Goal: Transaction & Acquisition: Purchase product/service

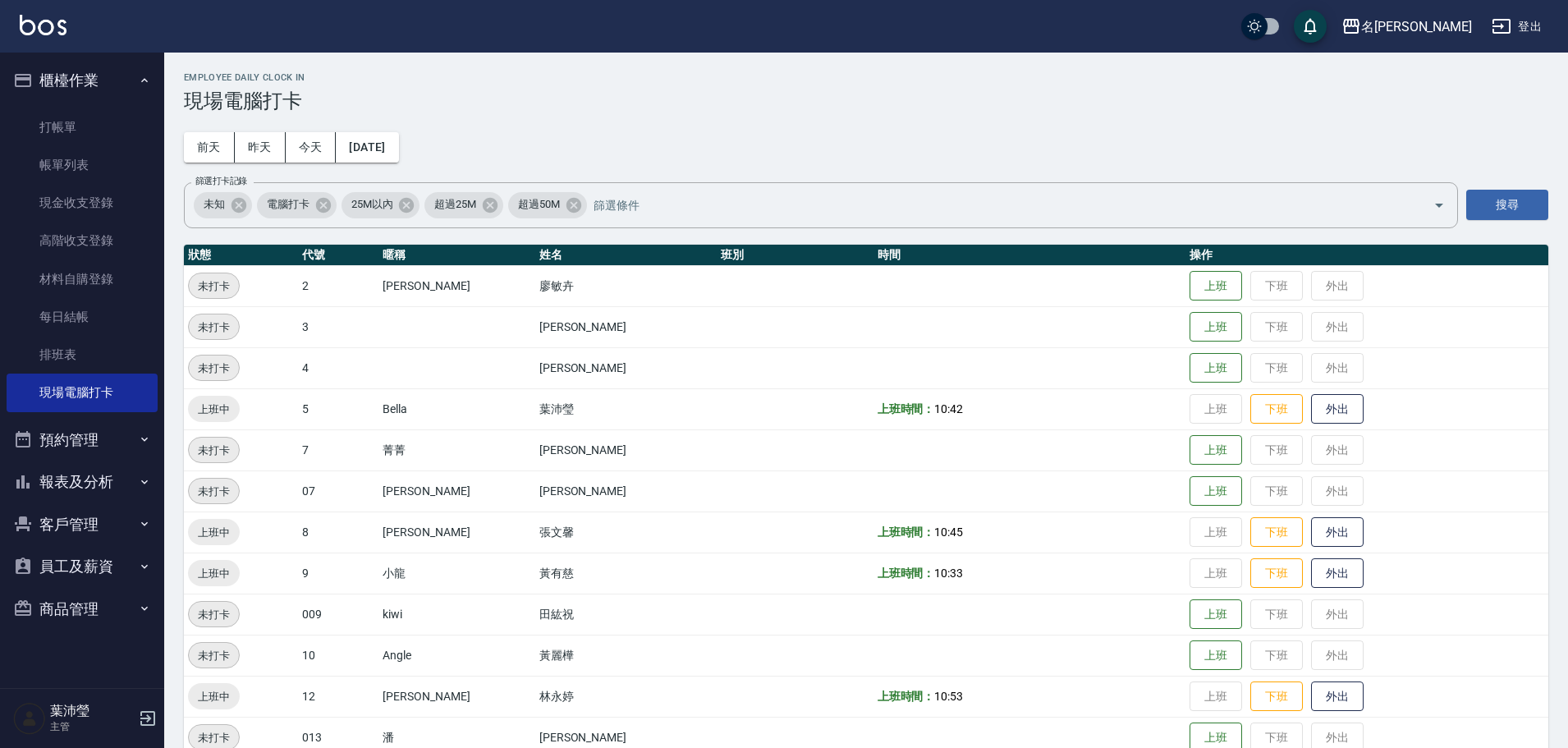
scroll to position [164, 0]
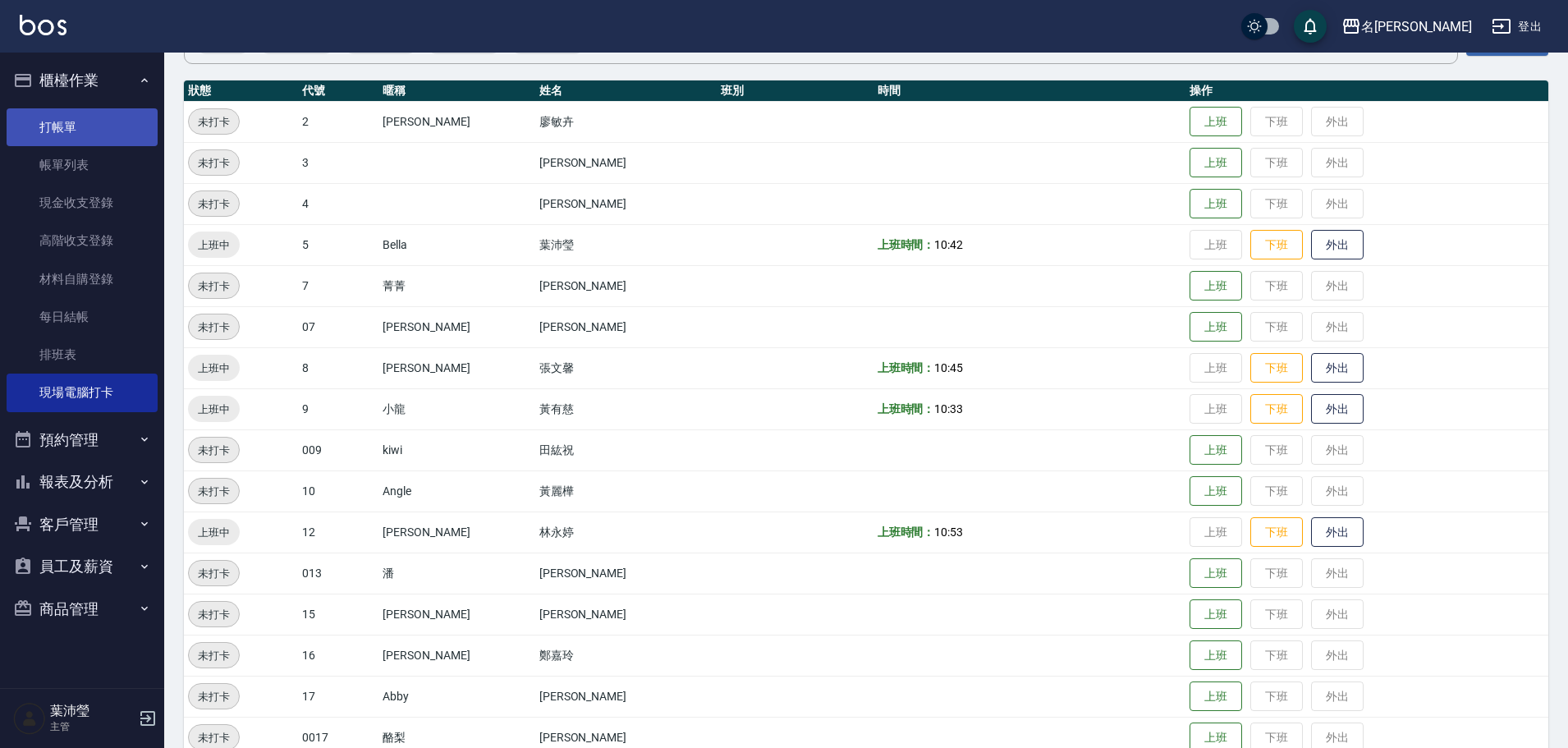
click at [111, 133] on link "打帳單" at bounding box center [82, 126] width 151 height 38
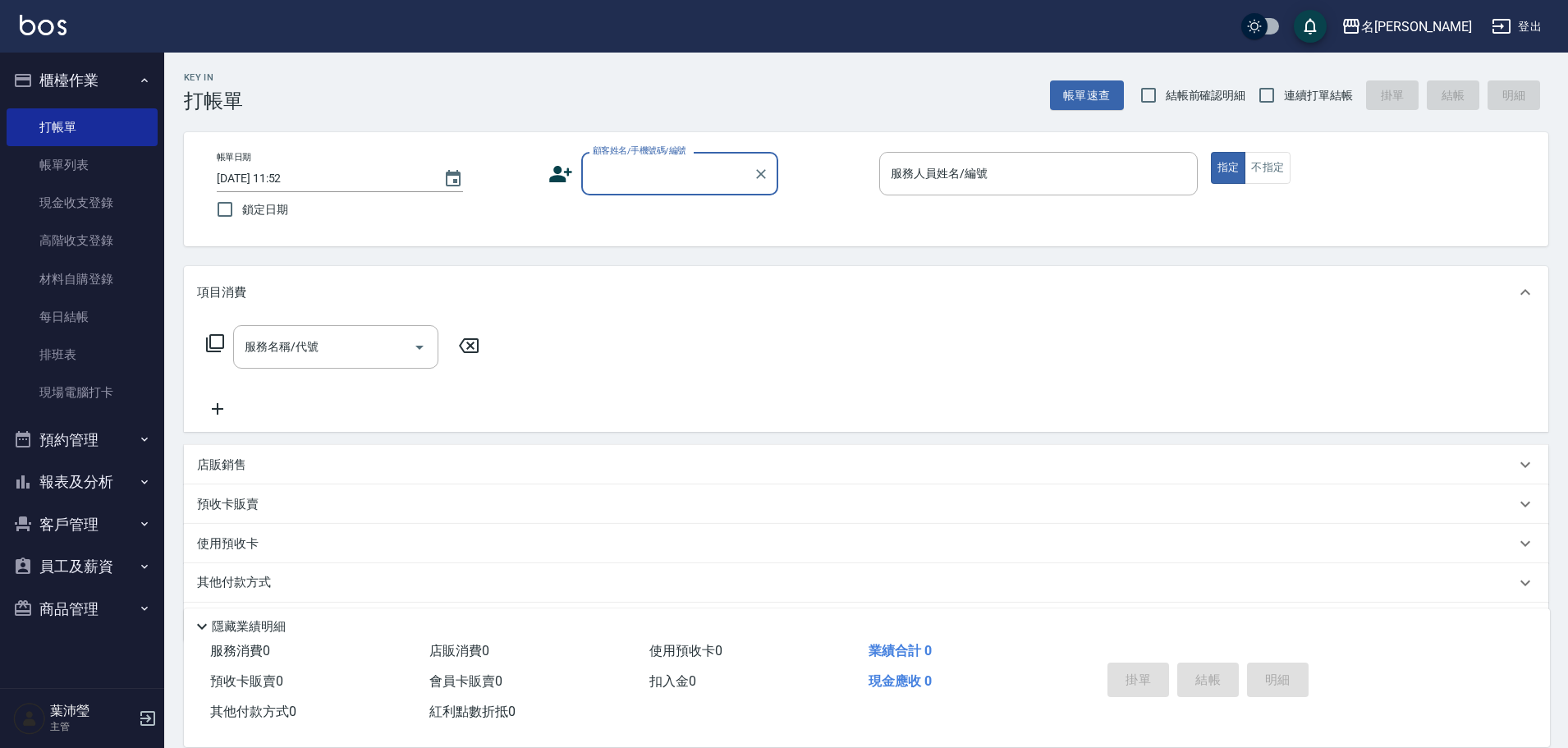
click at [686, 197] on div "帳單日期 [DATE] 11:52 鎖定日期 顧客姓名/手機號碼/編號 顧客姓名/手機號碼/編號 服務人員姓名/編號 服務人員姓名/編號 指定 不指定" at bounding box center [866, 189] width 1325 height 75
click at [697, 193] on div "顧客姓名/手機號碼/編號" at bounding box center [680, 174] width 197 height 43
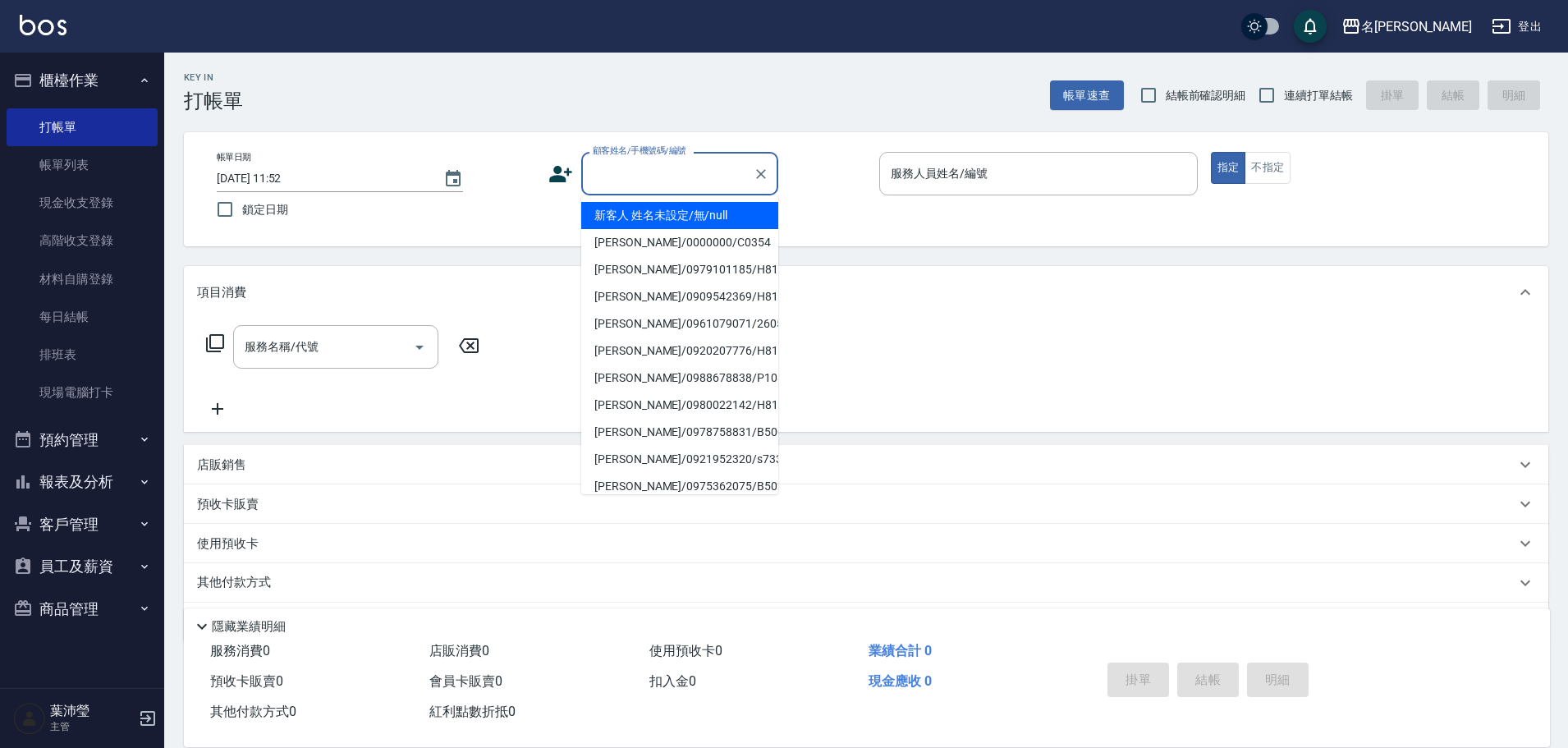
click at [697, 221] on li "新客人 姓名未設定/無/null" at bounding box center [680, 216] width 197 height 27
type input "新客人 姓名未設定/無/null"
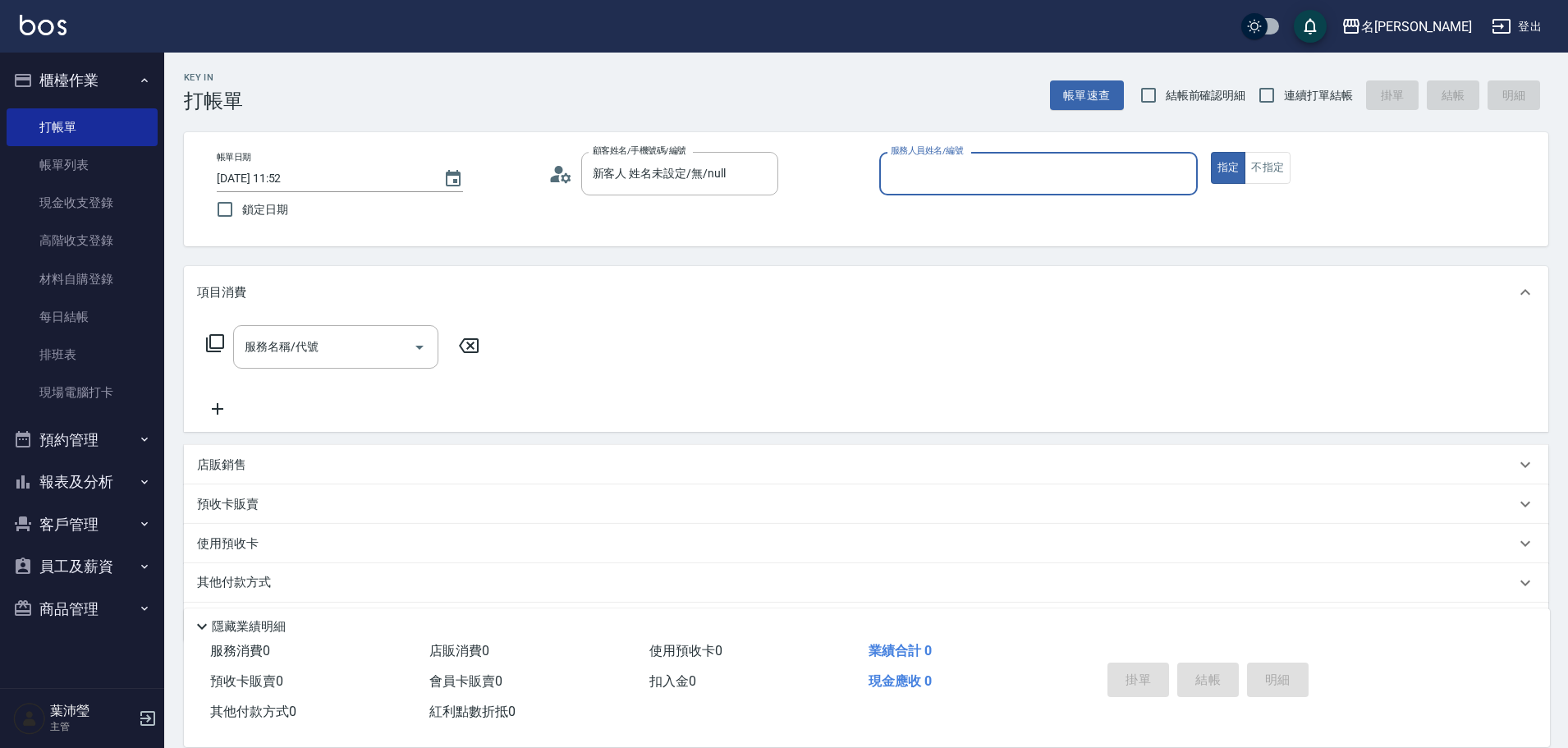
click at [858, 168] on div "顧客姓名/手機號碼/編號 新客人 姓名未設定/無/null 顧客姓名/手機號碼/編號" at bounding box center [707, 174] width 319 height 43
click at [893, 168] on input "服務人員姓名/編號" at bounding box center [1038, 173] width 304 height 28
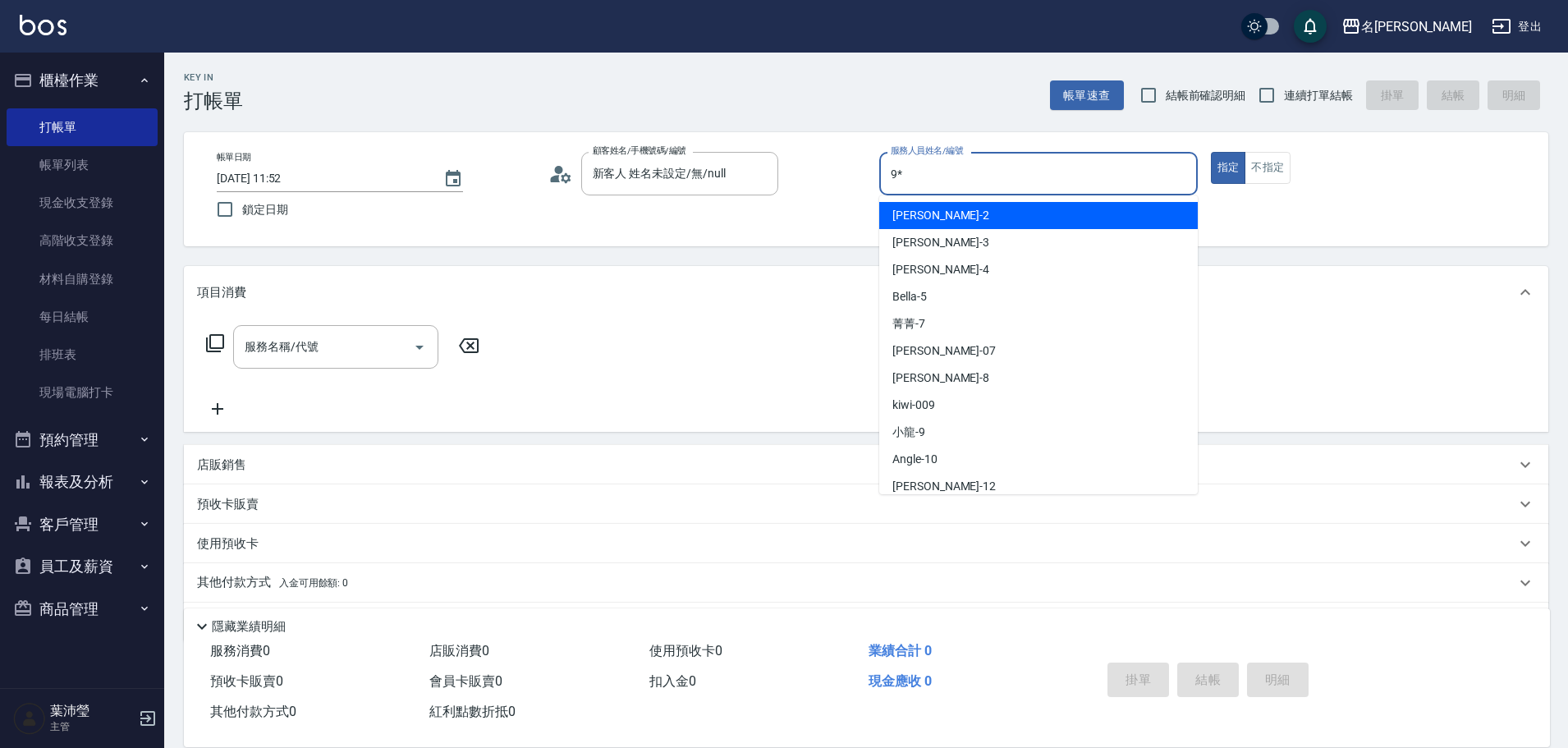
type input "9*"
click at [1211, 152] on button "指定" at bounding box center [1229, 168] width 35 height 32
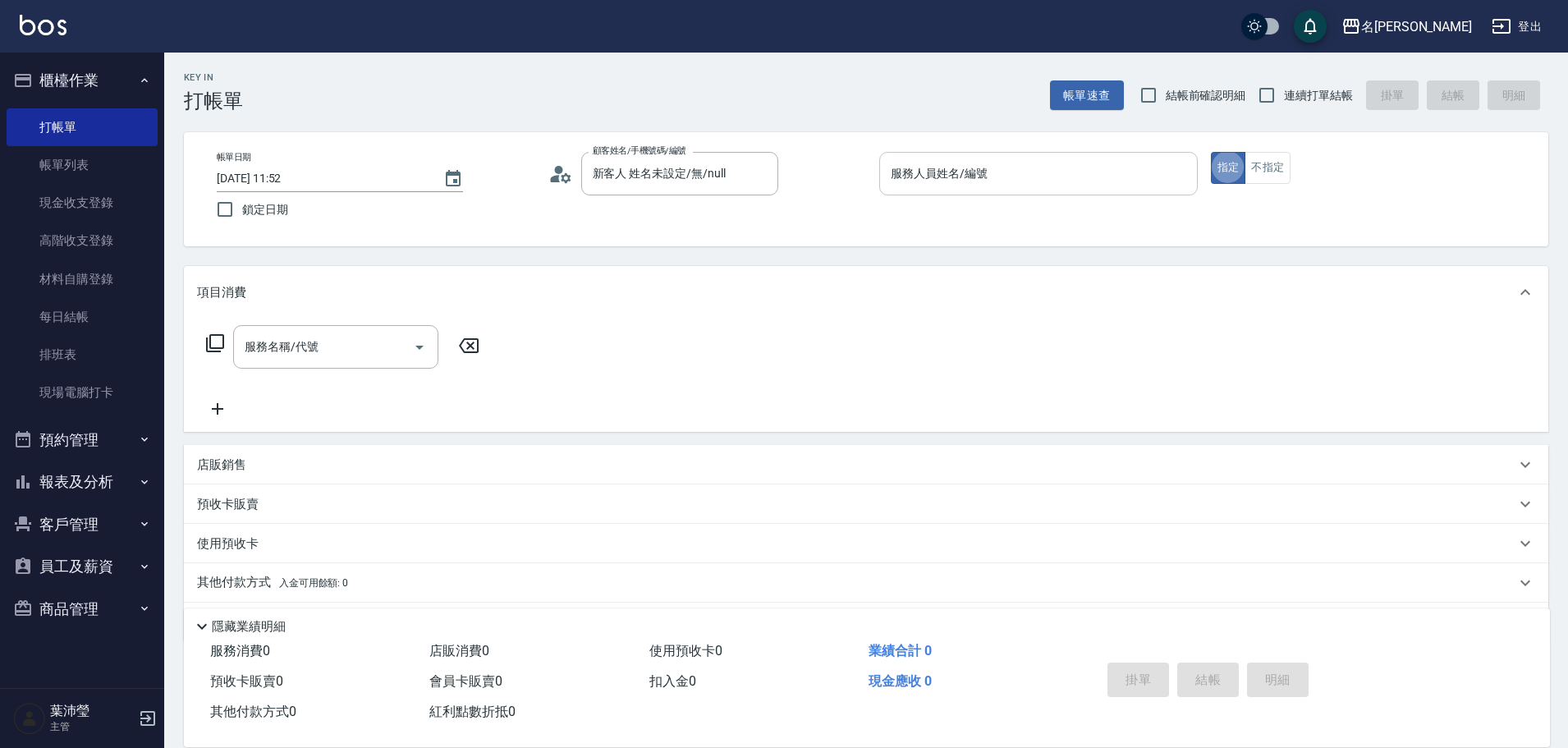
type button "true"
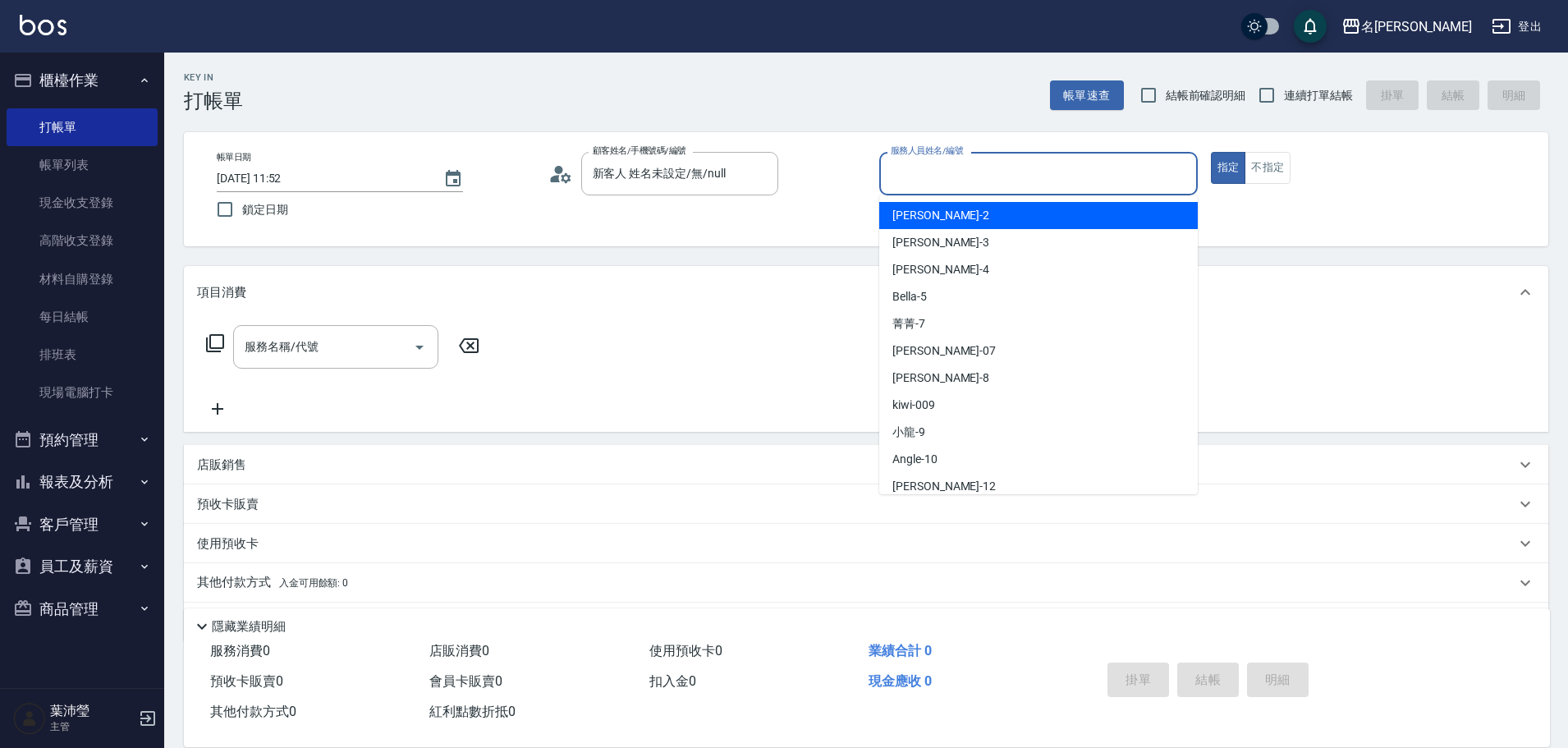
click at [897, 168] on input "服務人員姓名/編號" at bounding box center [1038, 173] width 304 height 28
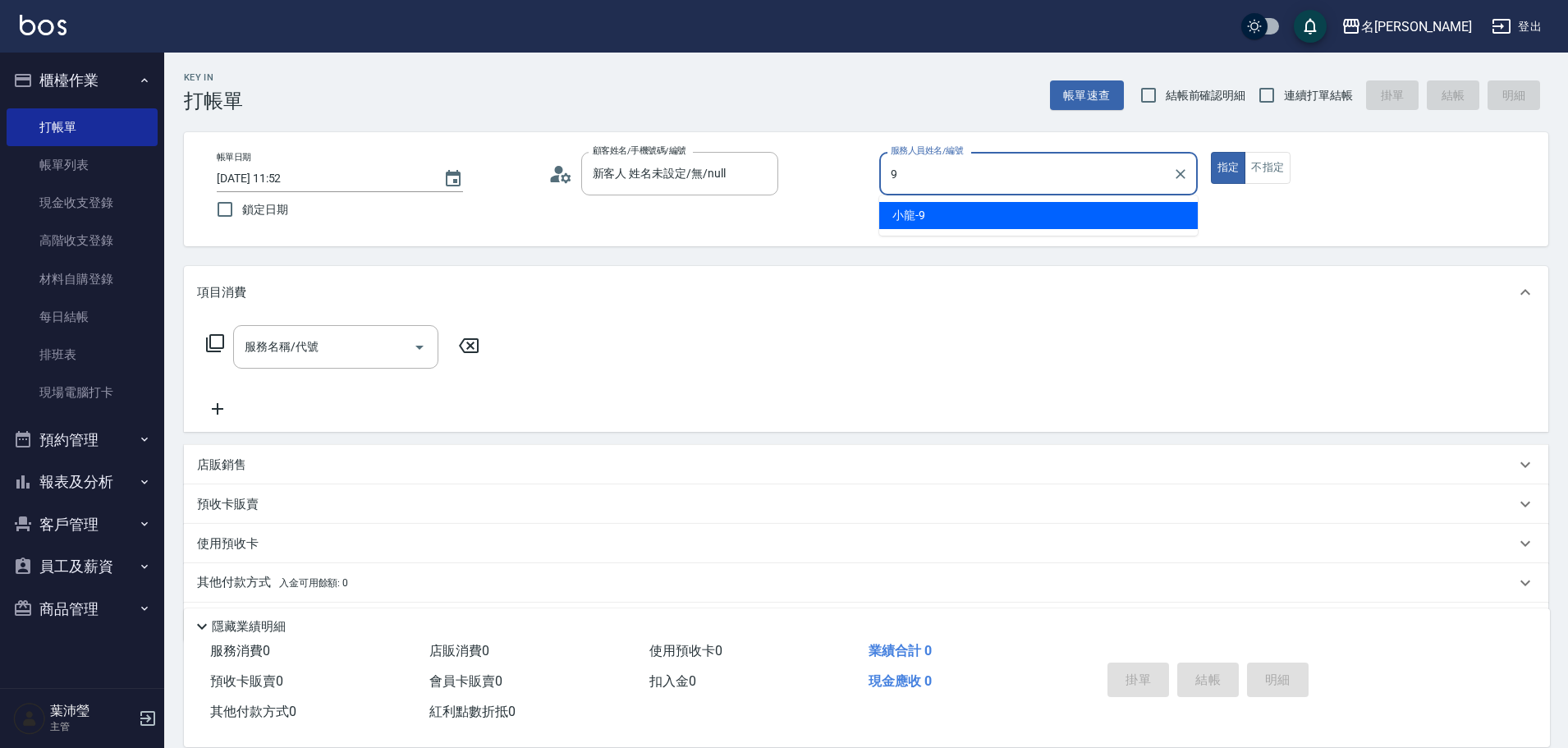
type input "小龍-9"
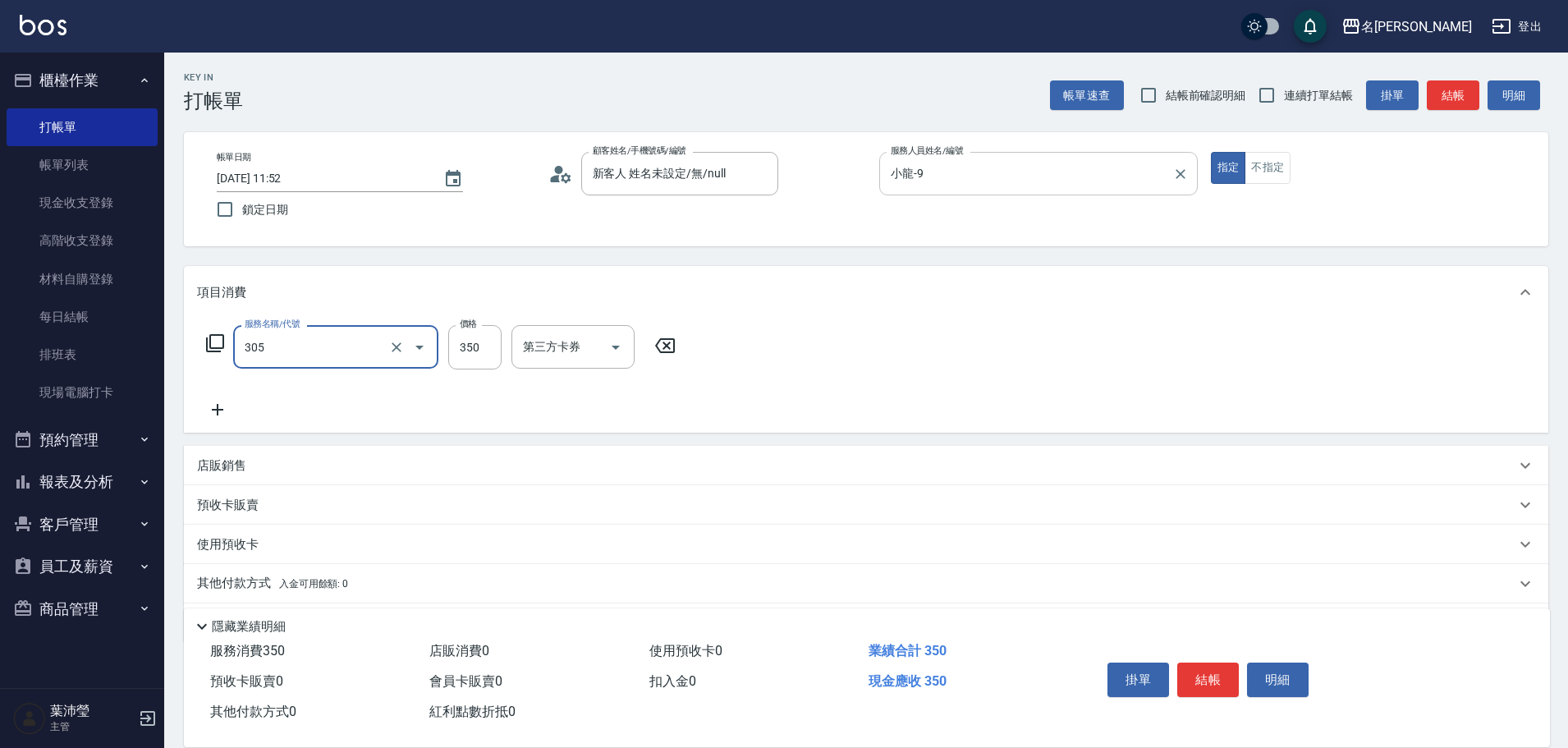
type input "不指定剪髮(305)"
type input "150"
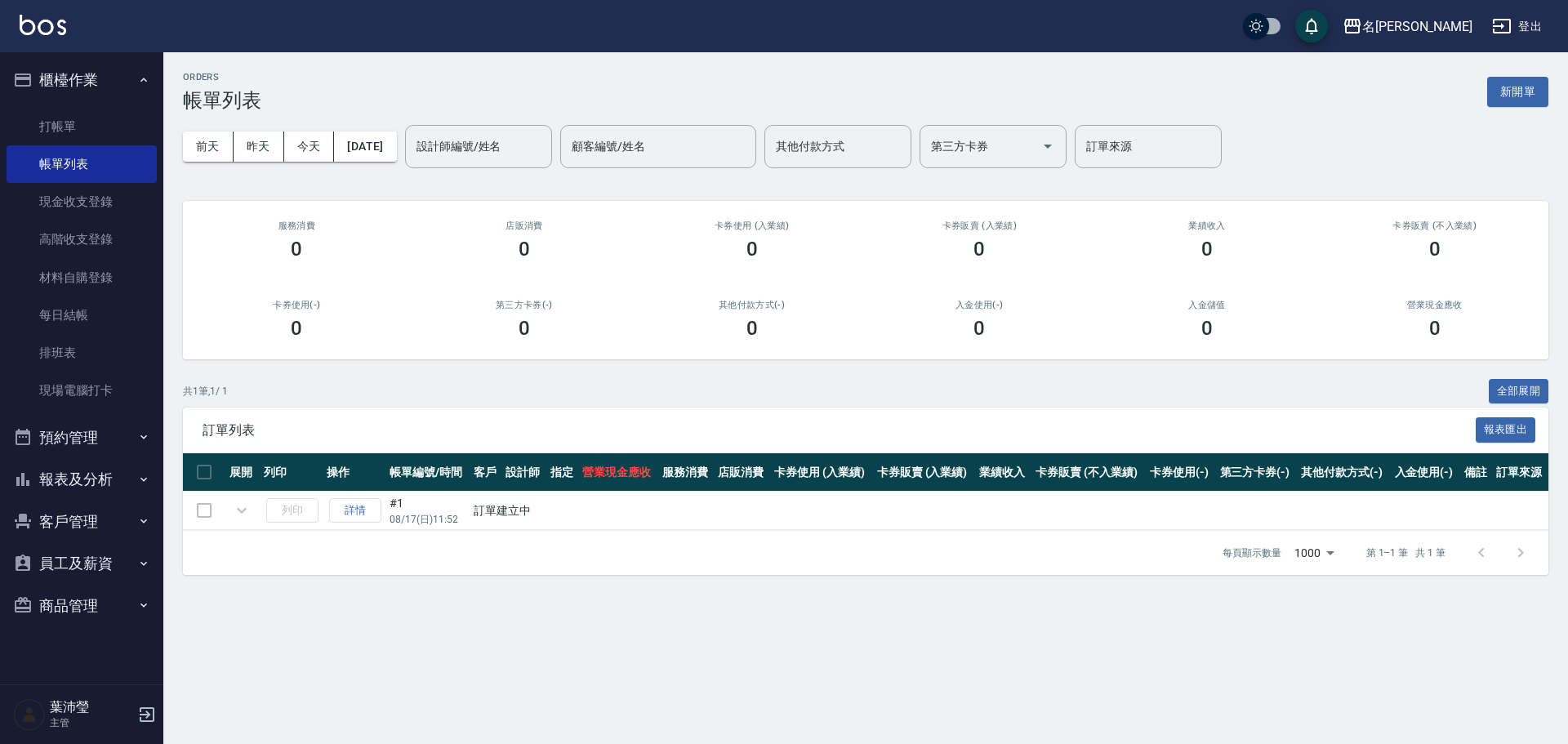
click at [181, 145] on div "ORDERS 帳單列表 新開單 [DATE] [DATE] [DATE] [DATE] 設計師編號/姓名 設計師編號/姓名 顧客編號/姓名 顧客編號/姓名 其…" at bounding box center [865, 324] width 1405 height 542
click at [131, 129] on link "打帳單" at bounding box center [82, 126] width 150 height 38
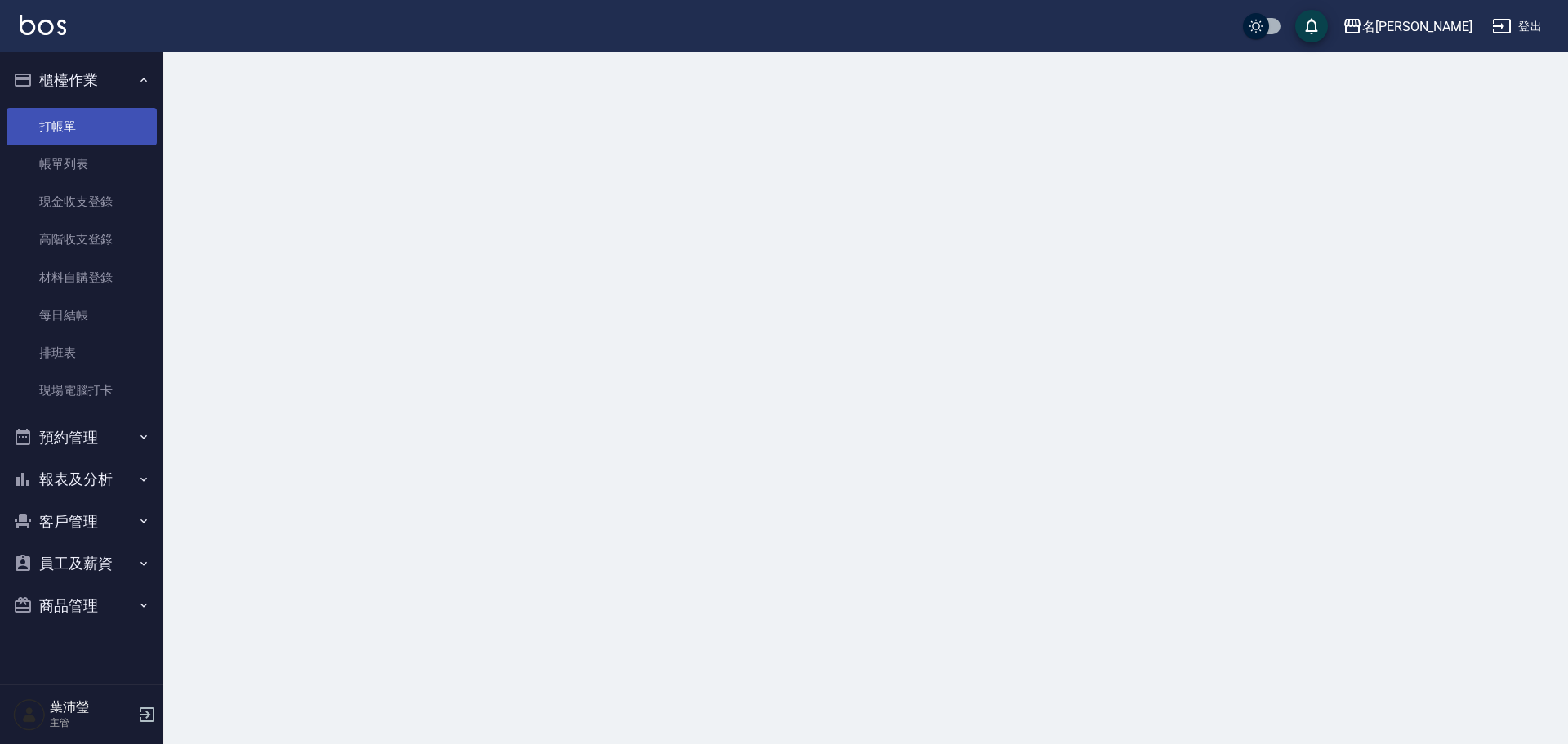
click at [131, 129] on link "打帳單" at bounding box center [82, 126] width 150 height 38
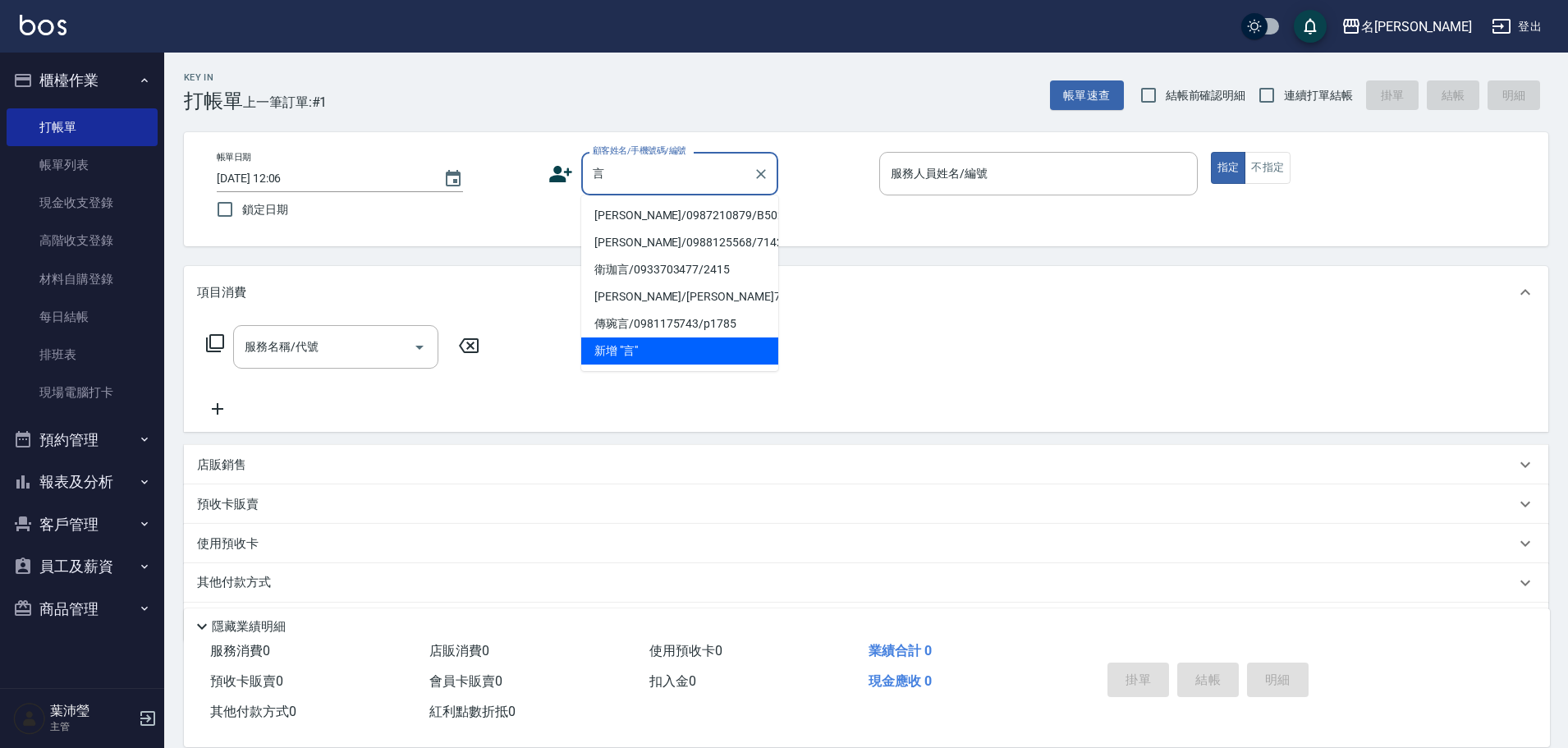
drag, startPoint x: 625, startPoint y: 210, endPoint x: 590, endPoint y: 244, distance: 48.8
click at [625, 211] on li "[PERSON_NAME]/0987210879/B50204" at bounding box center [680, 216] width 197 height 27
type input "[PERSON_NAME]/0987210879/B50204"
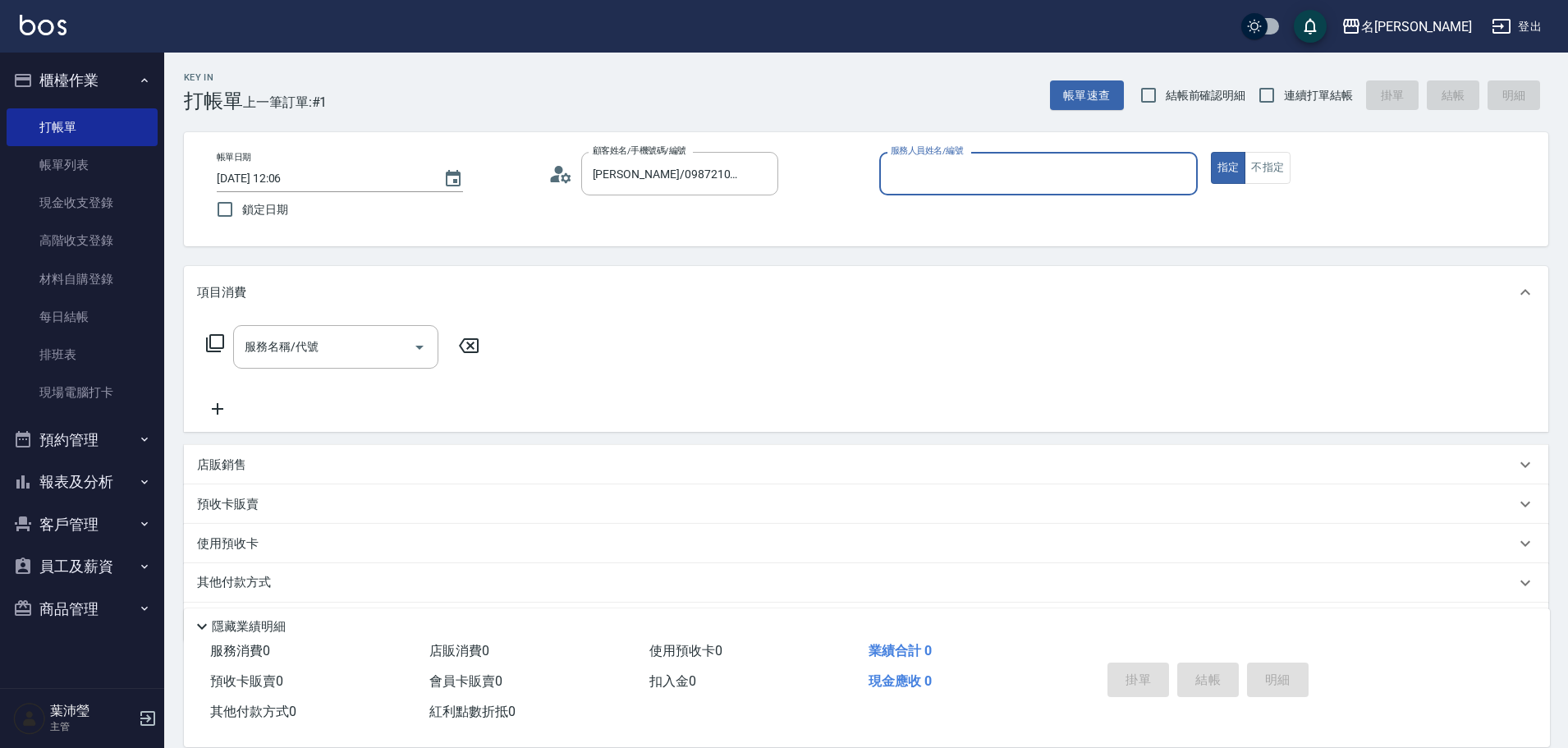
type input "Bella-5"
click at [391, 344] on input "服務名稱/代號" at bounding box center [323, 346] width 166 height 28
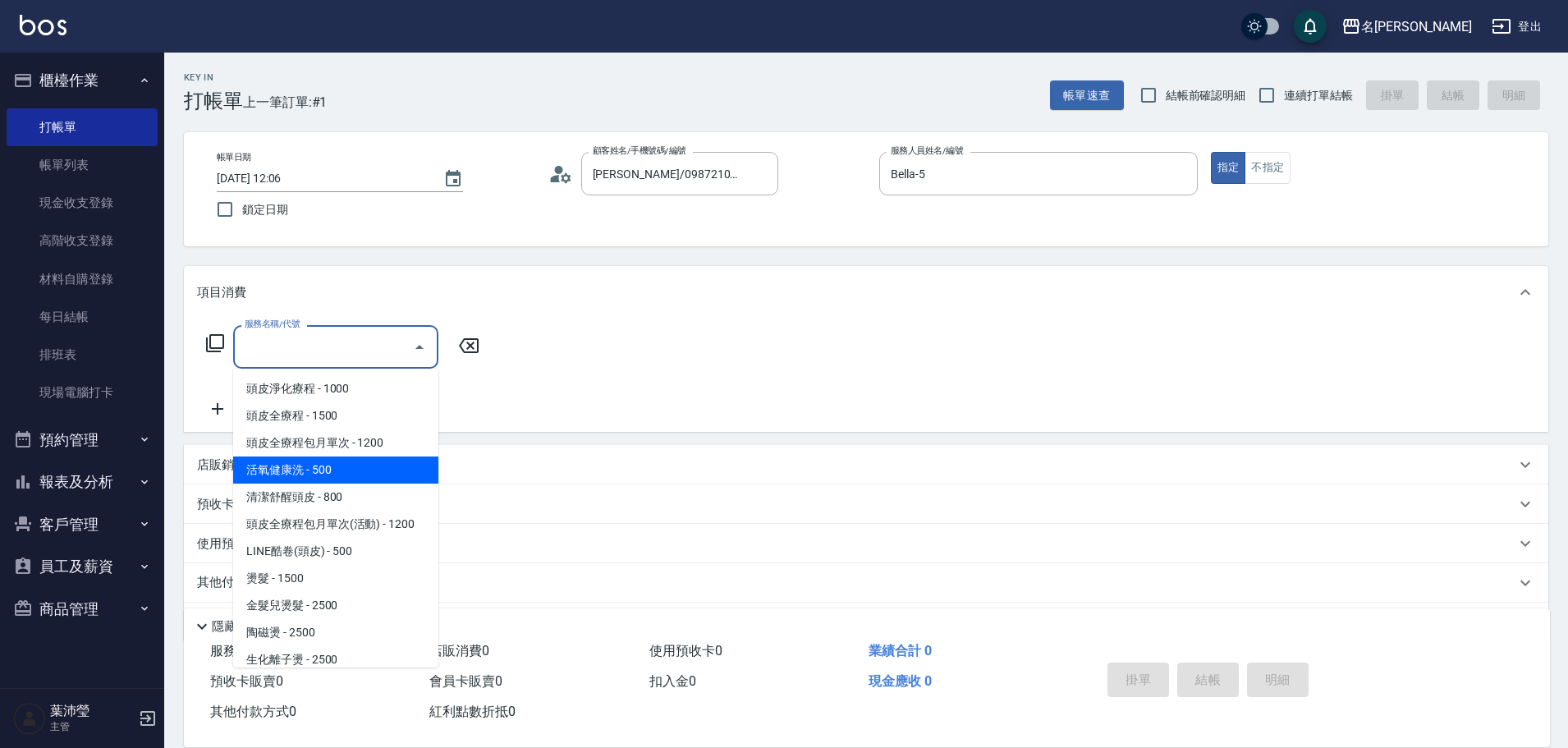
click at [378, 457] on span "活氧健康洗 - 500" at bounding box center [335, 470] width 205 height 27
type input "活氧健康洗(109)"
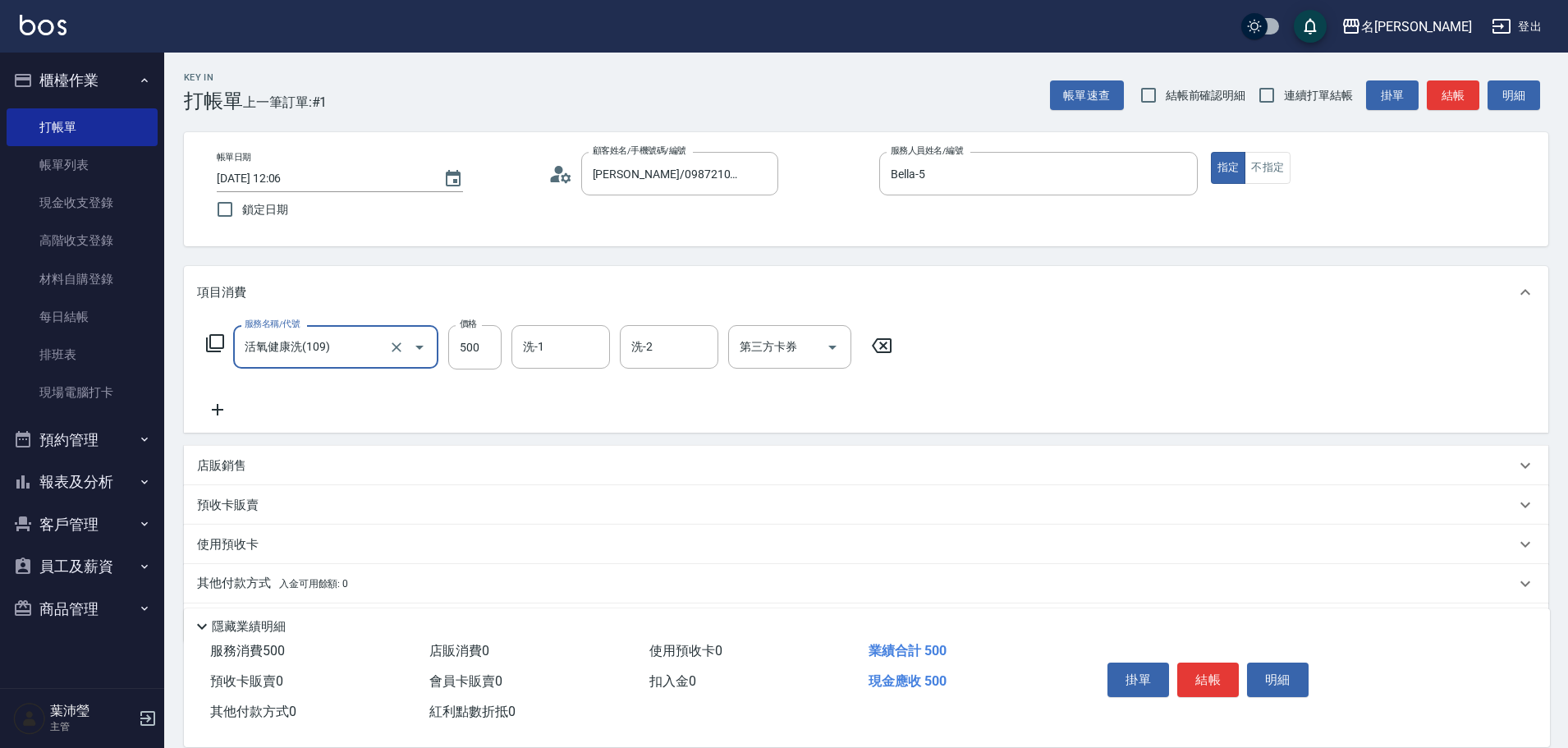
click at [223, 409] on icon at bounding box center [218, 410] width 41 height 20
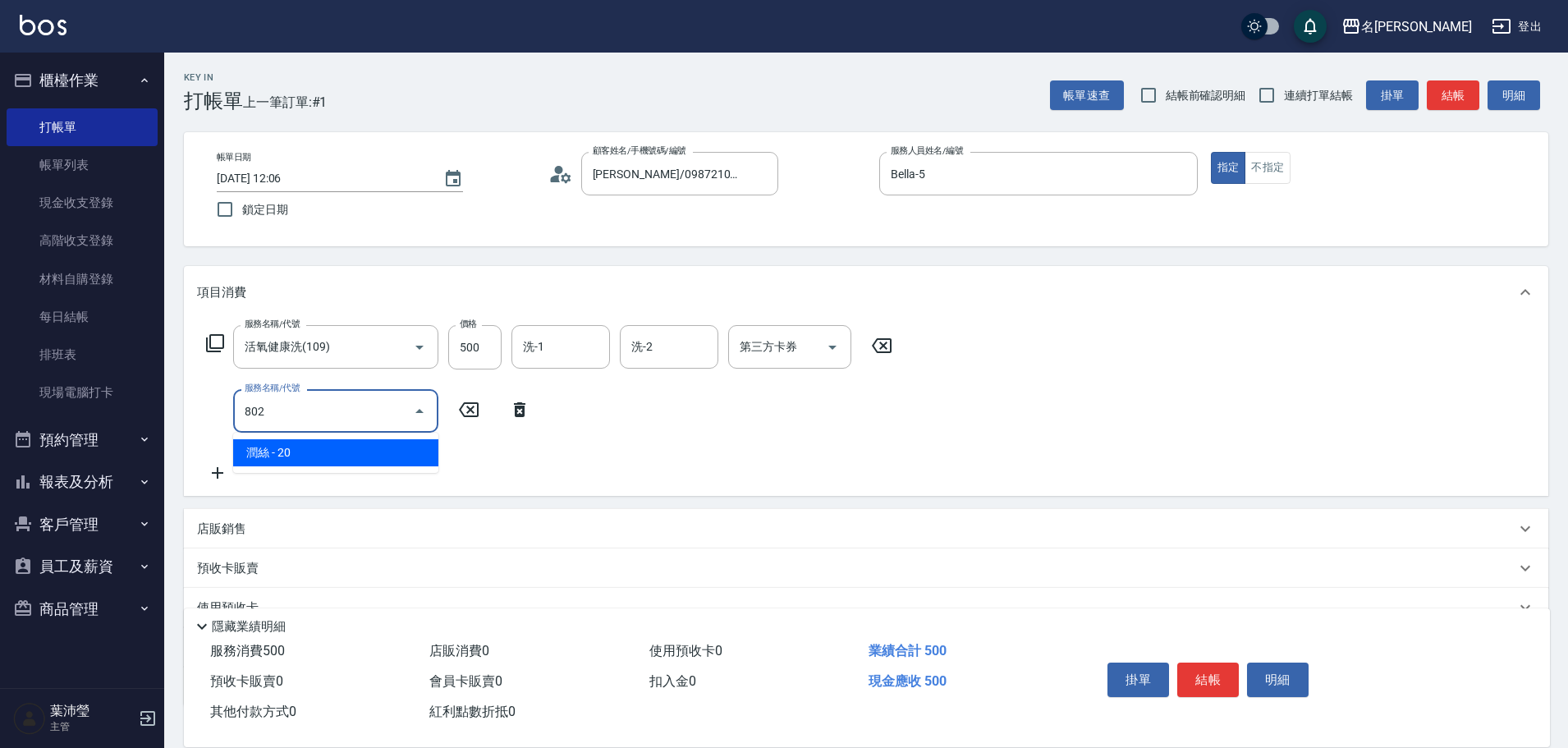
type input "潤絲(802)"
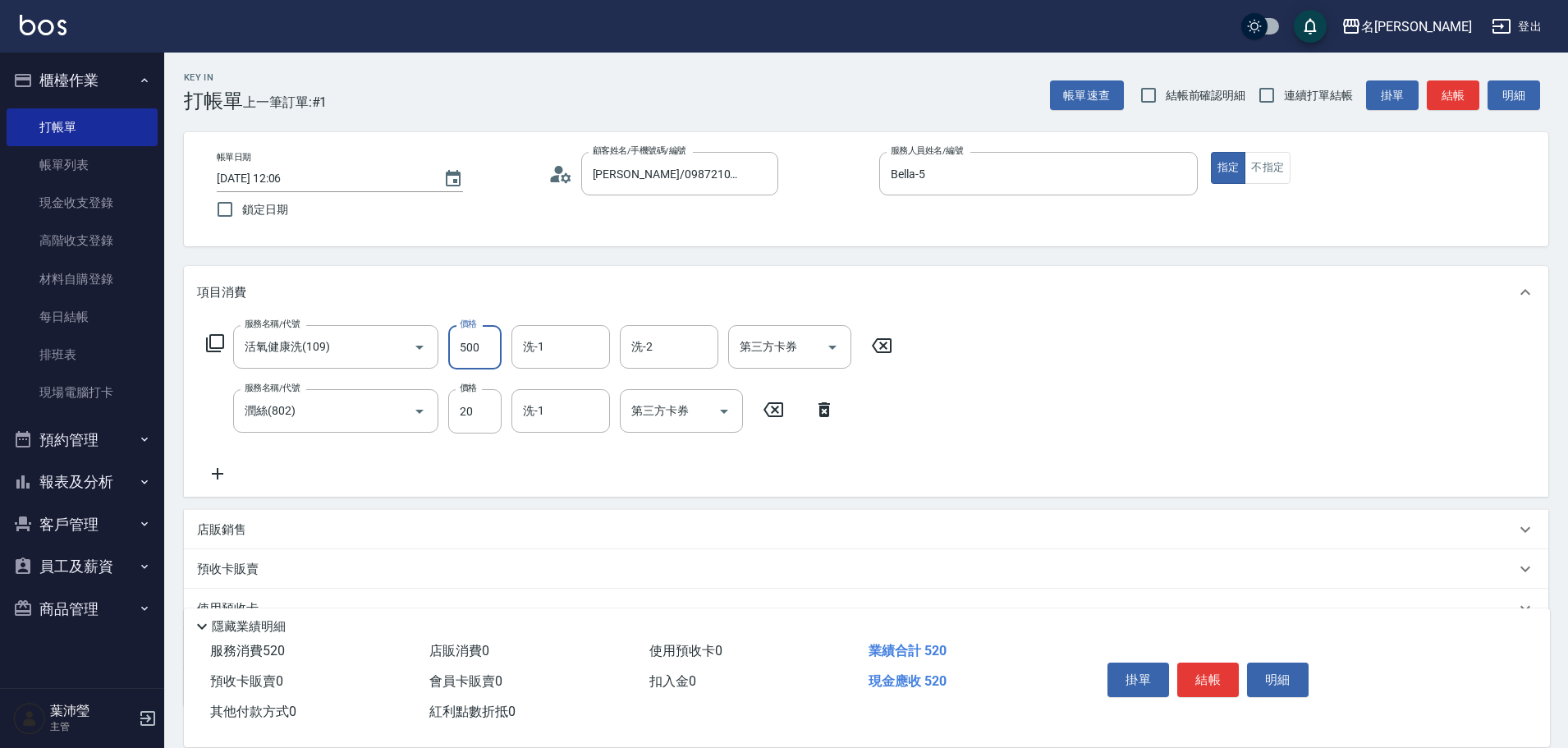
click at [460, 338] on input "500" at bounding box center [475, 346] width 53 height 44
type input "600"
click at [1187, 671] on button "結帳" at bounding box center [1207, 679] width 62 height 34
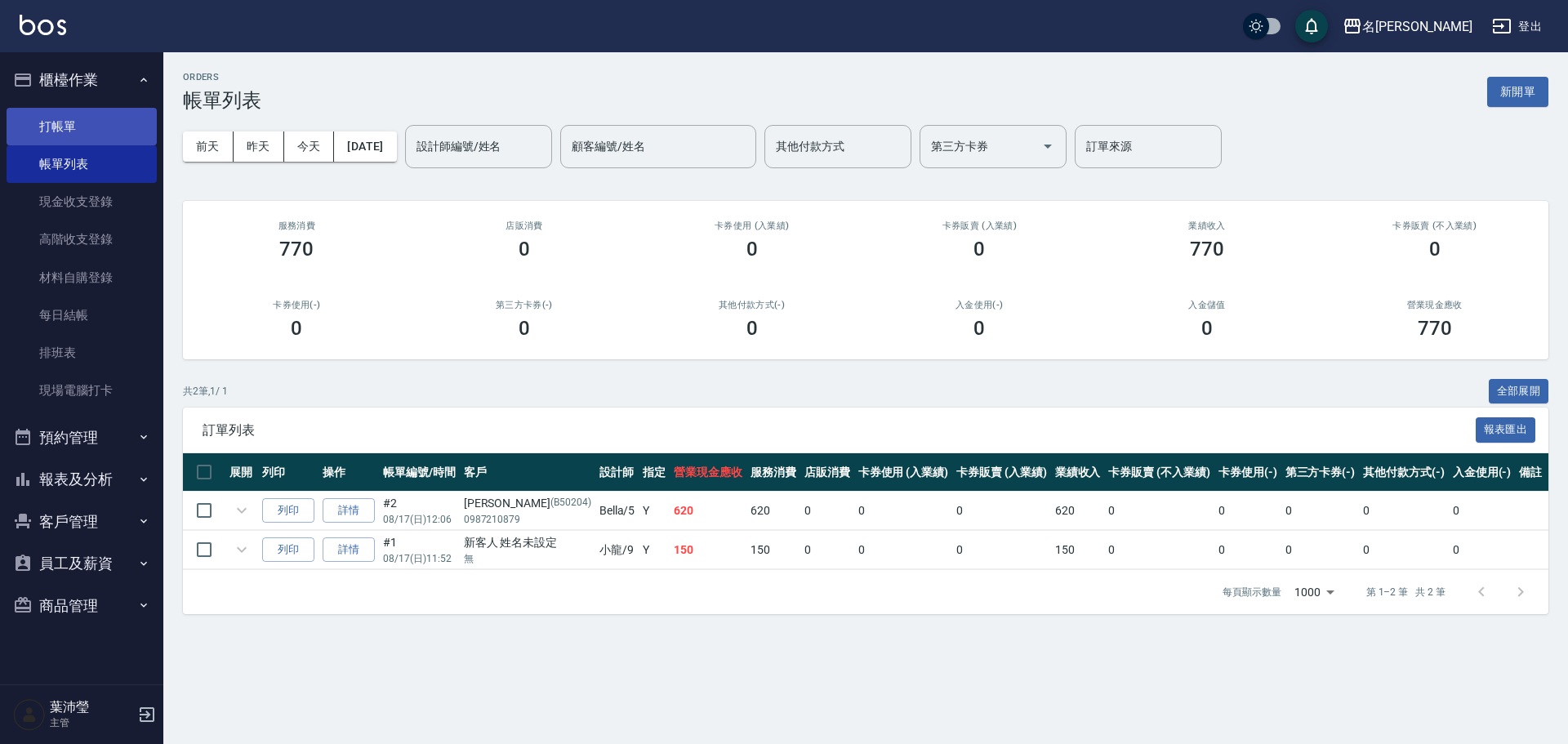
click at [133, 133] on link "打帳單" at bounding box center [82, 126] width 150 height 38
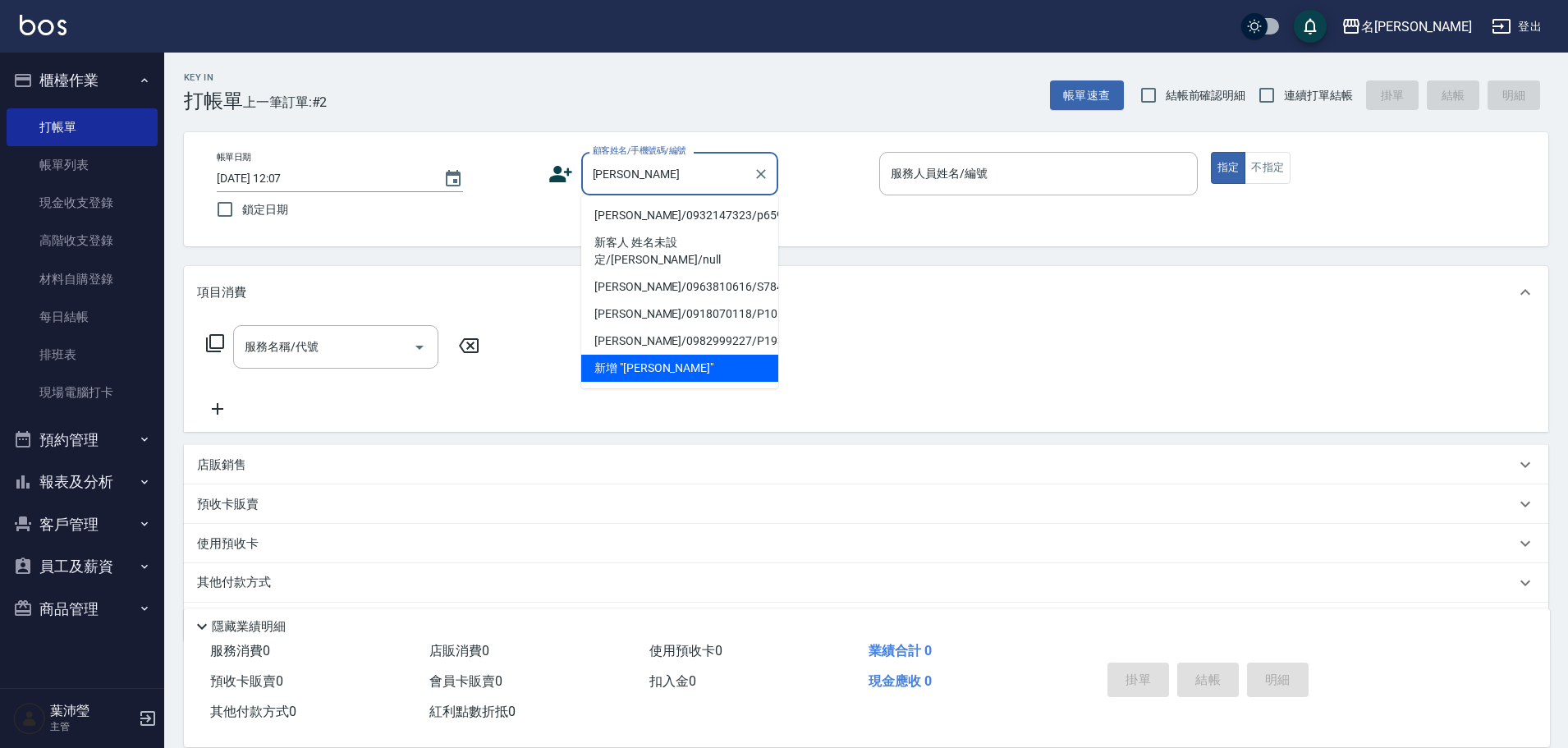
click at [621, 211] on li "[PERSON_NAME]/0932147323/p659" at bounding box center [680, 216] width 197 height 27
type input "[PERSON_NAME]/0932147323/p659"
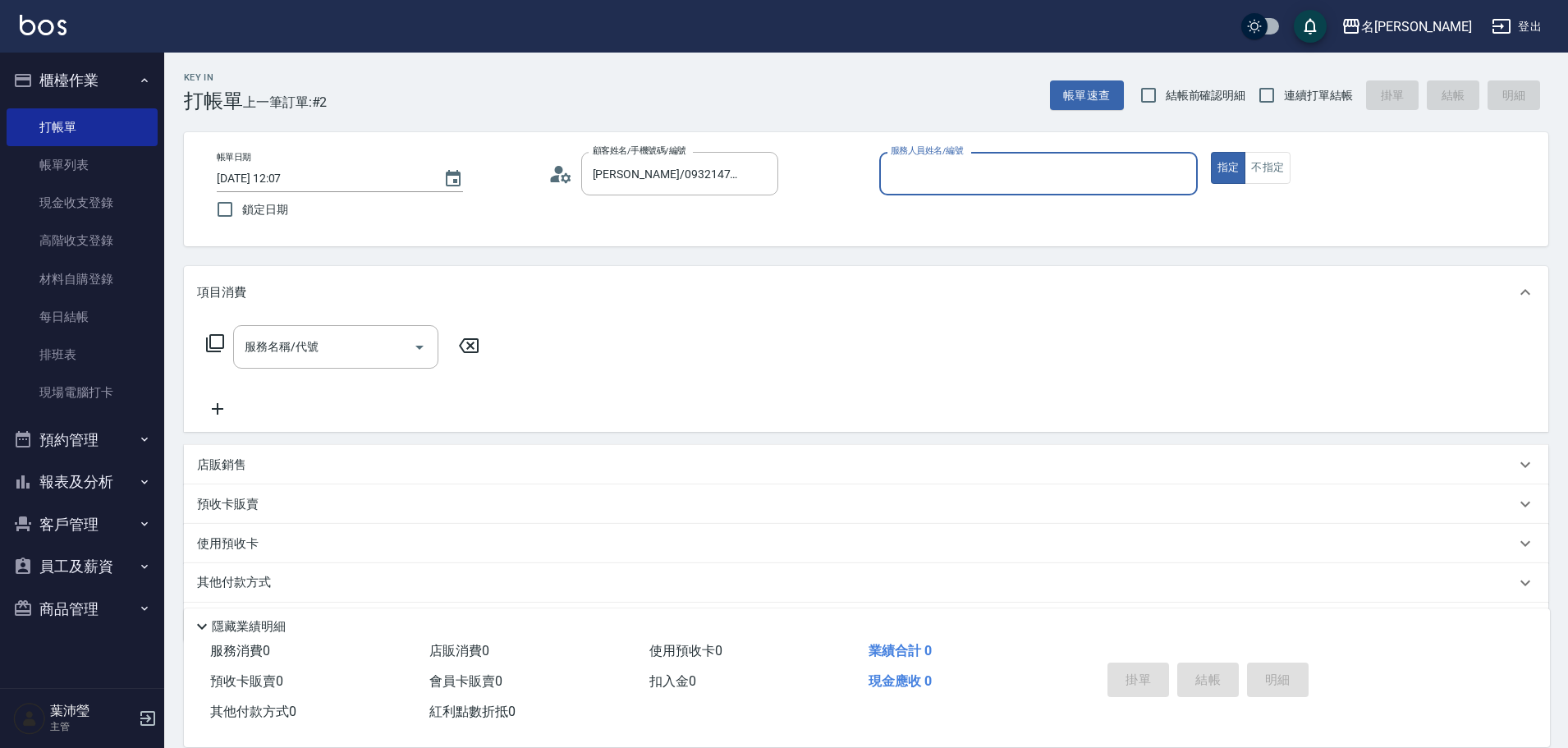
type input "Bella-5"
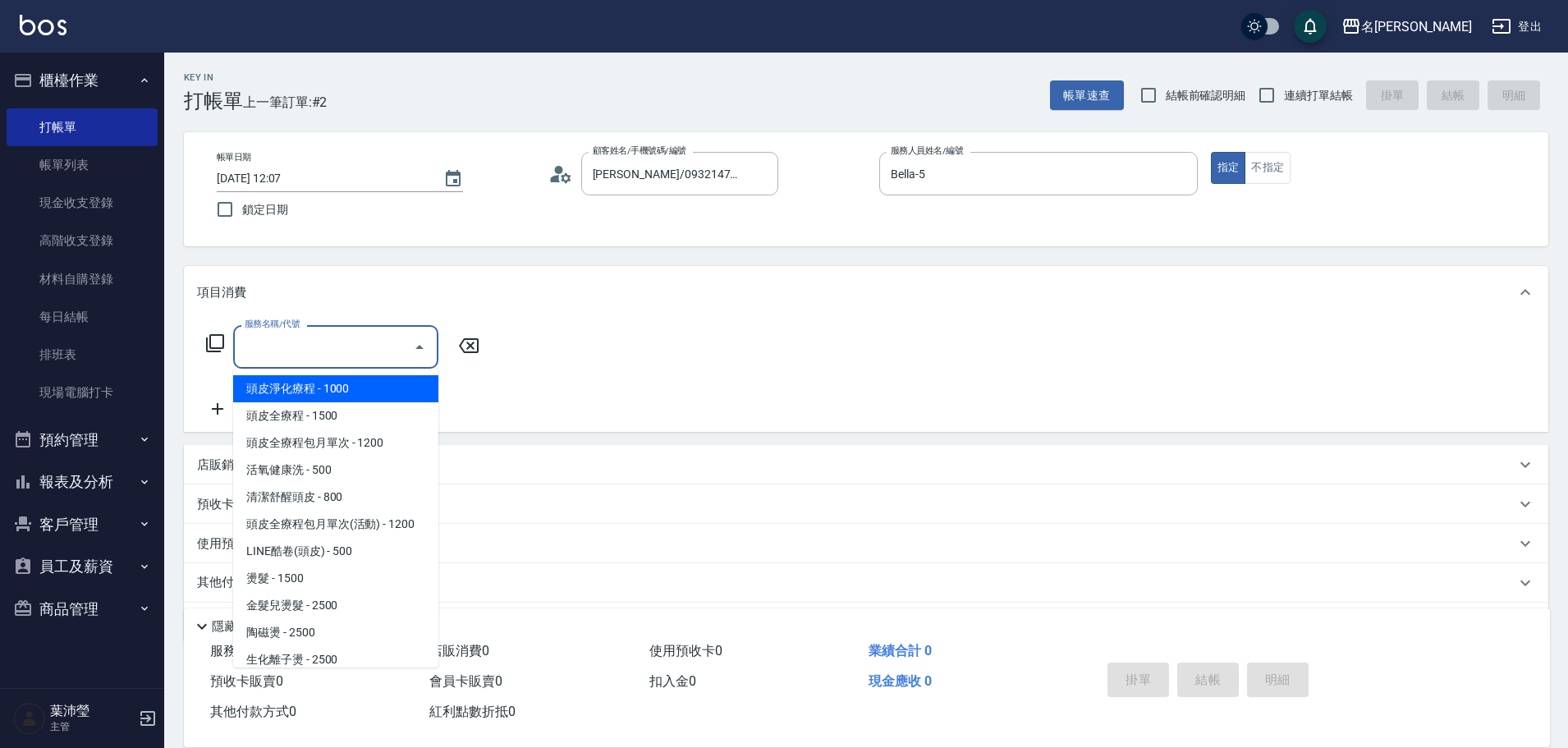
click at [350, 343] on input "服務名稱/代號" at bounding box center [323, 346] width 166 height 28
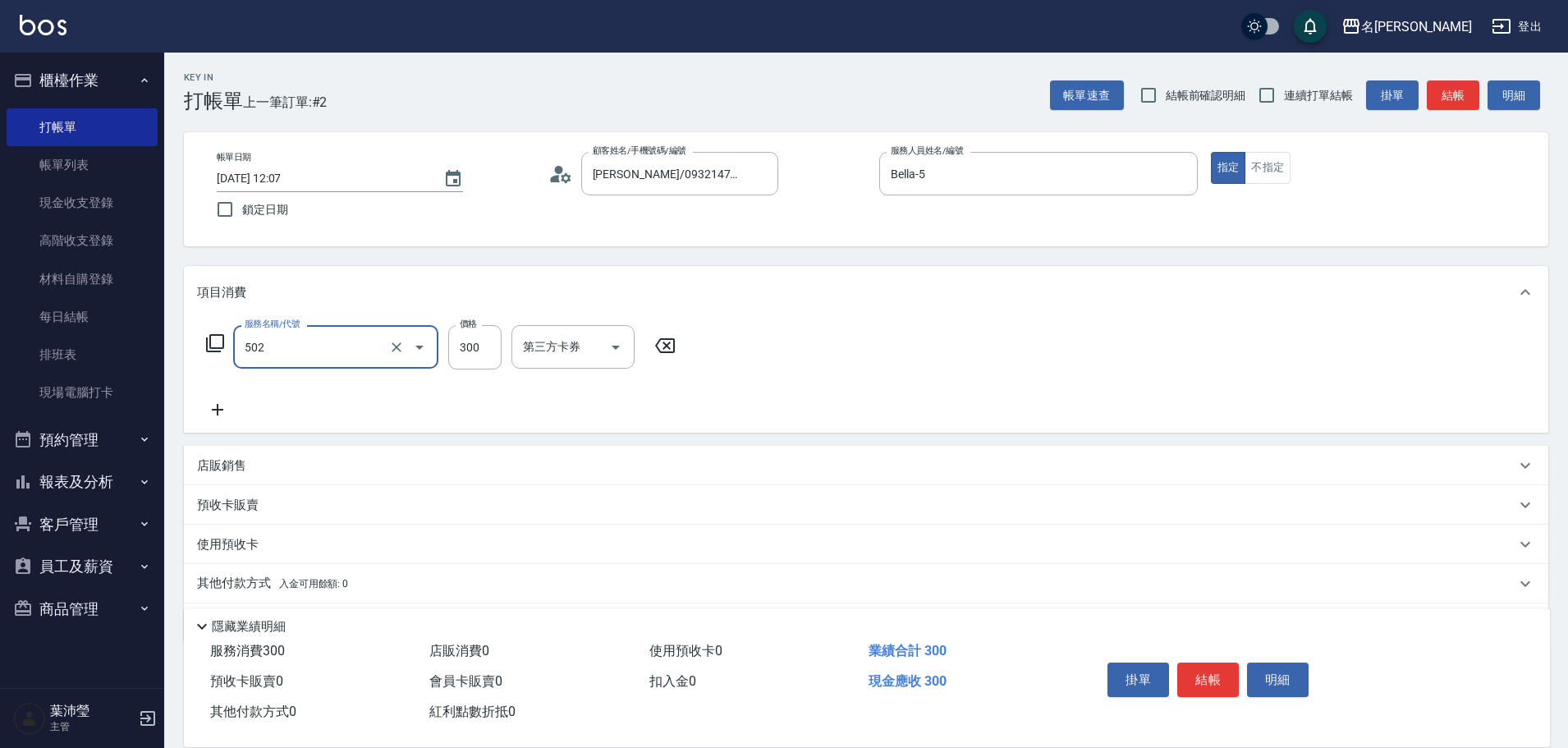
type input "洗髮(502)"
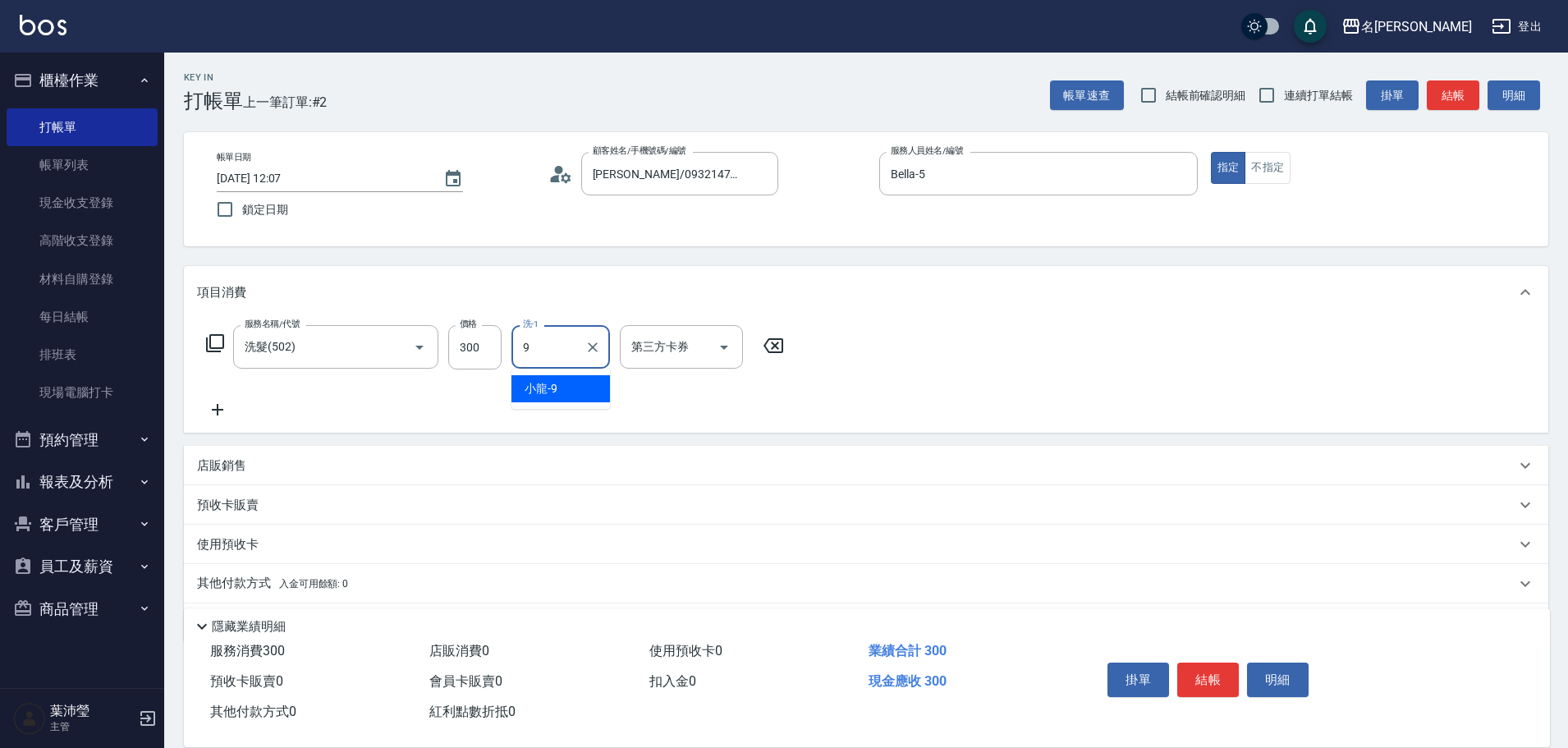
type input "小龍-9"
click at [1465, 99] on button "結帳" at bounding box center [1453, 95] width 53 height 30
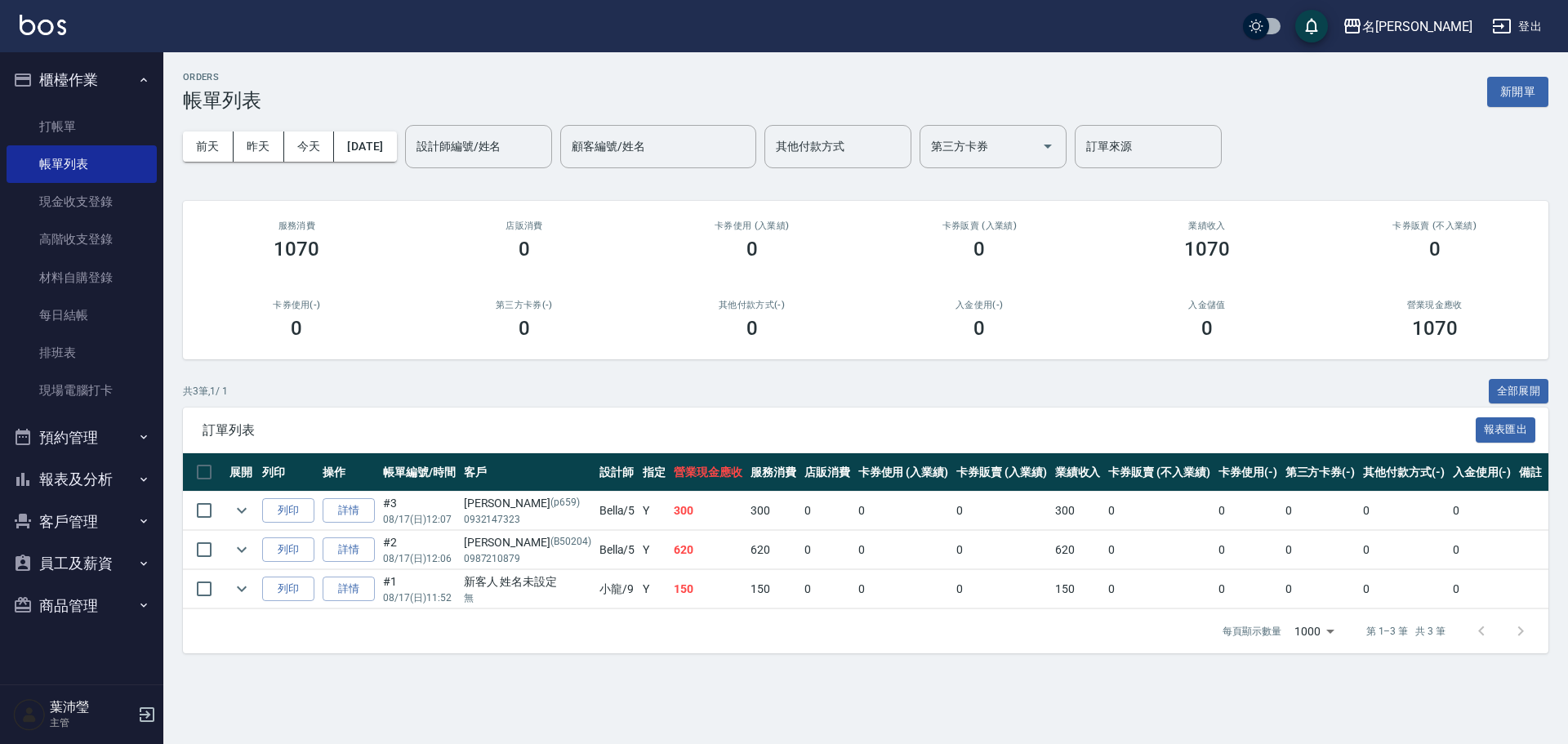
click at [1373, 673] on div "ORDERS 帳單列表 新開單 [DATE] [DATE] [DATE] [DATE] 設計師編號/姓名 設計師編號/姓名 顧客編號/姓名 顧客編號/姓名 其…" at bounding box center [865, 363] width 1405 height 620
click at [101, 442] on button "預約管理" at bounding box center [82, 438] width 150 height 43
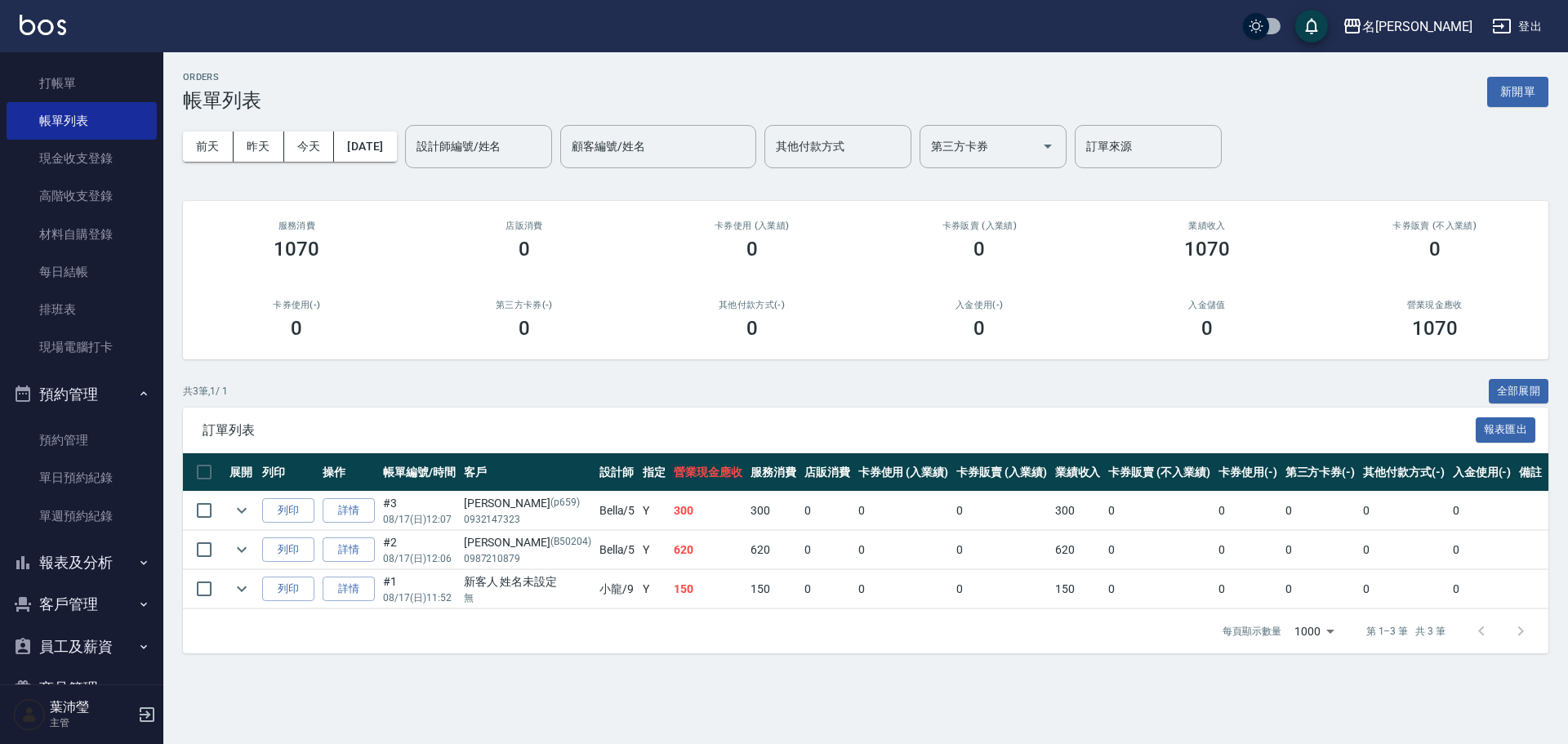
scroll to position [88, 0]
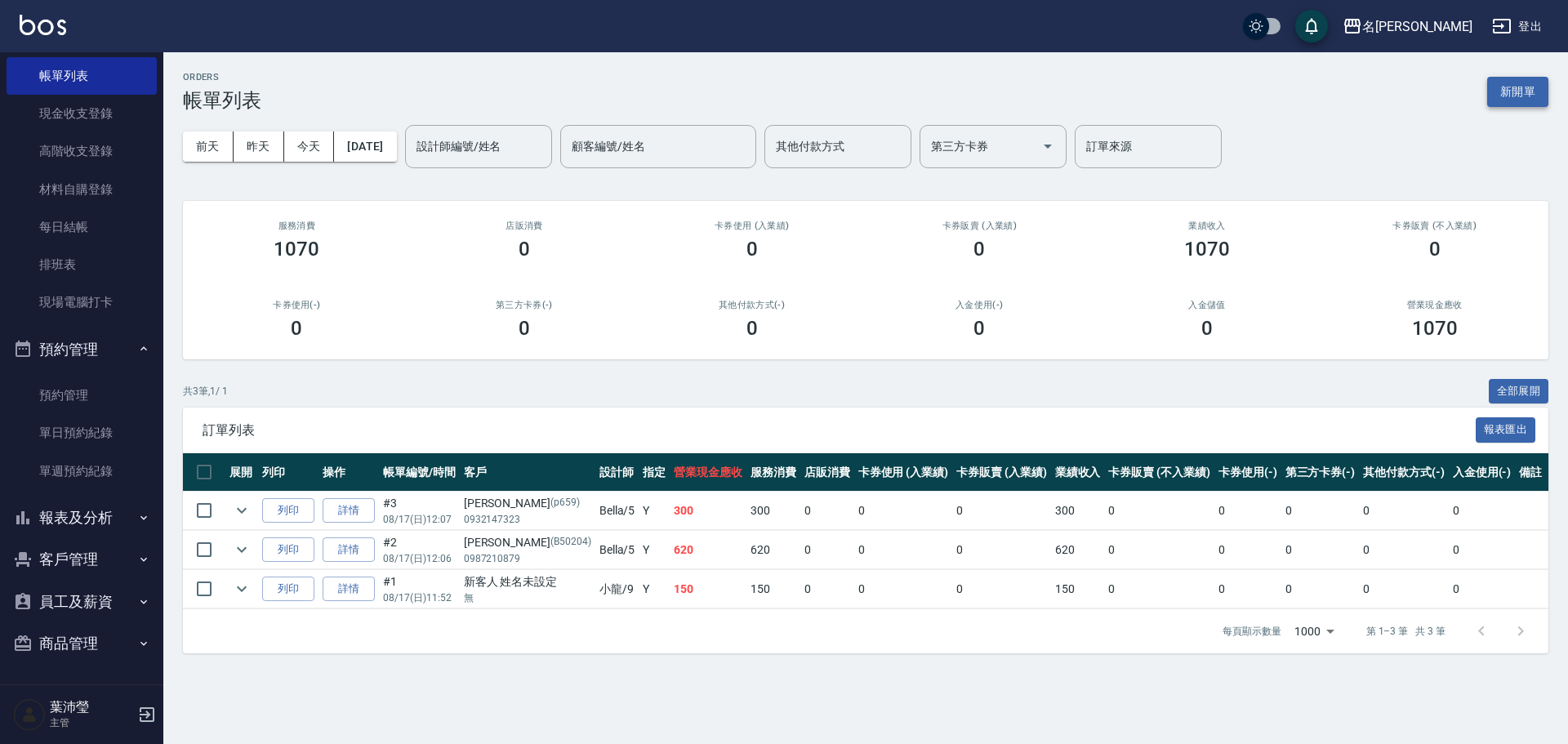
click at [1522, 81] on button "新開單" at bounding box center [1517, 92] width 61 height 30
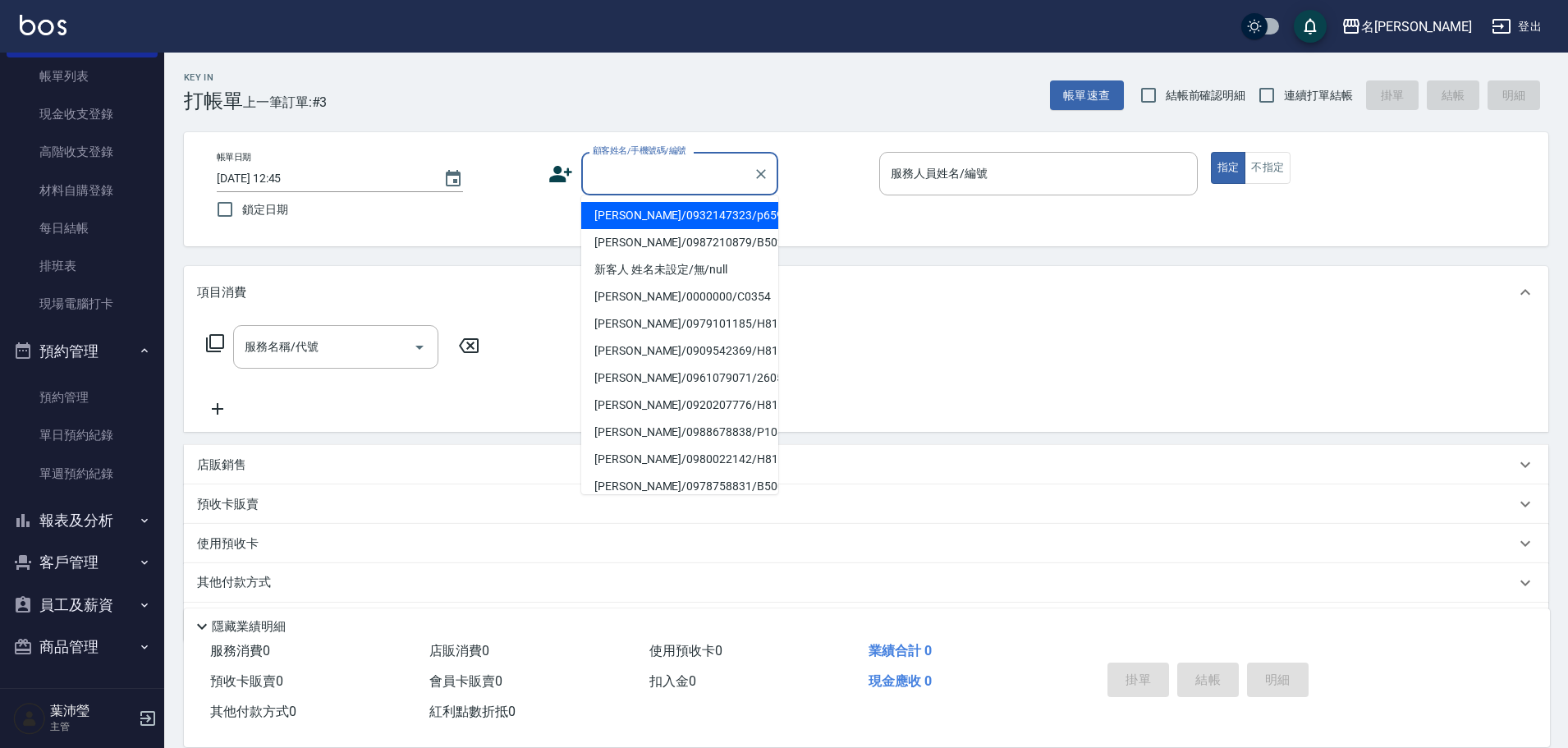
click at [702, 181] on input "顧客姓名/手機號碼/編號" at bounding box center [667, 173] width 158 height 28
click at [693, 256] on li "新客人 姓名未設定/無/null" at bounding box center [680, 270] width 197 height 27
type input "新客人 姓名未設定/無/null"
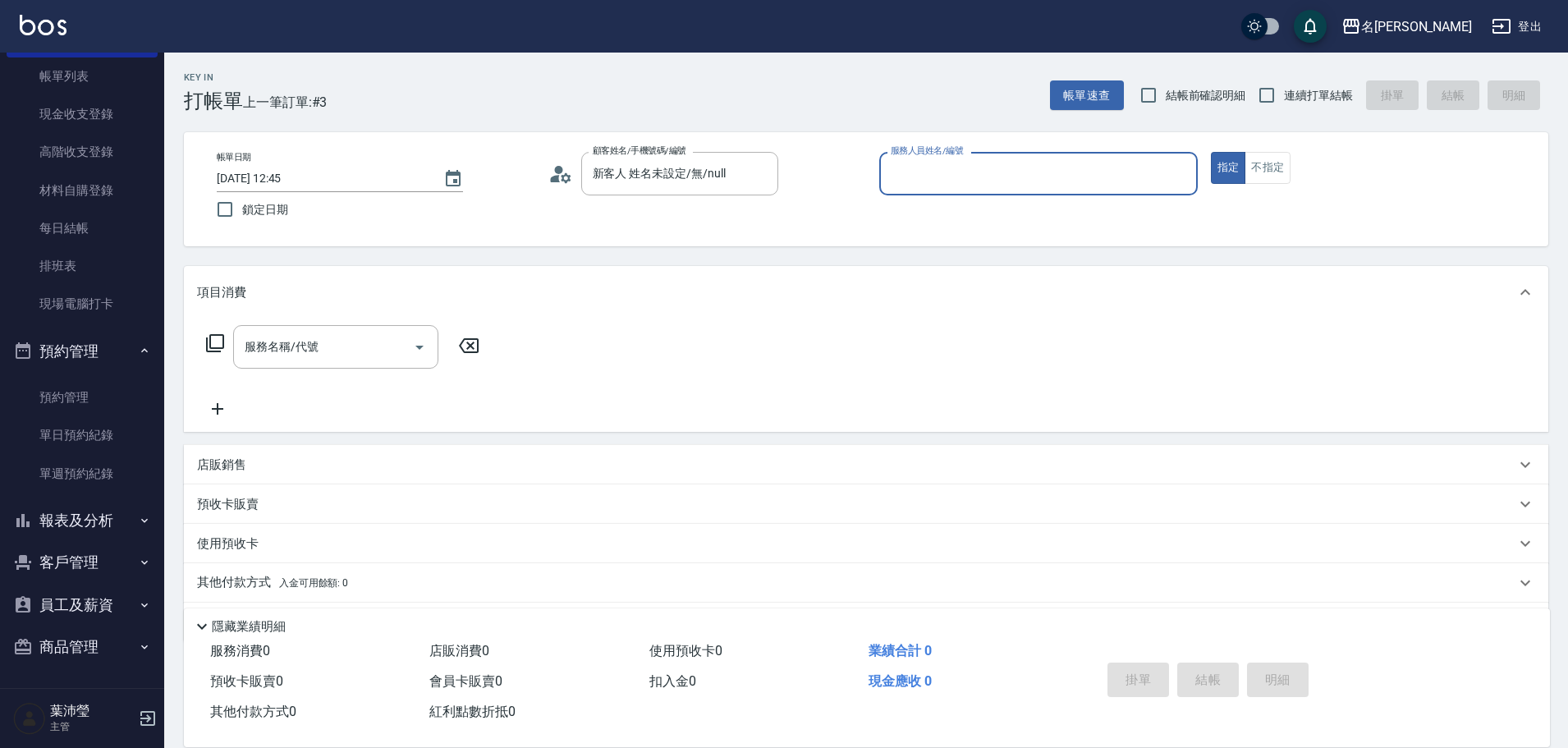
click at [1064, 185] on input "服務人員姓名/編號" at bounding box center [1038, 173] width 304 height 28
type input "小龍-9"
type button "true"
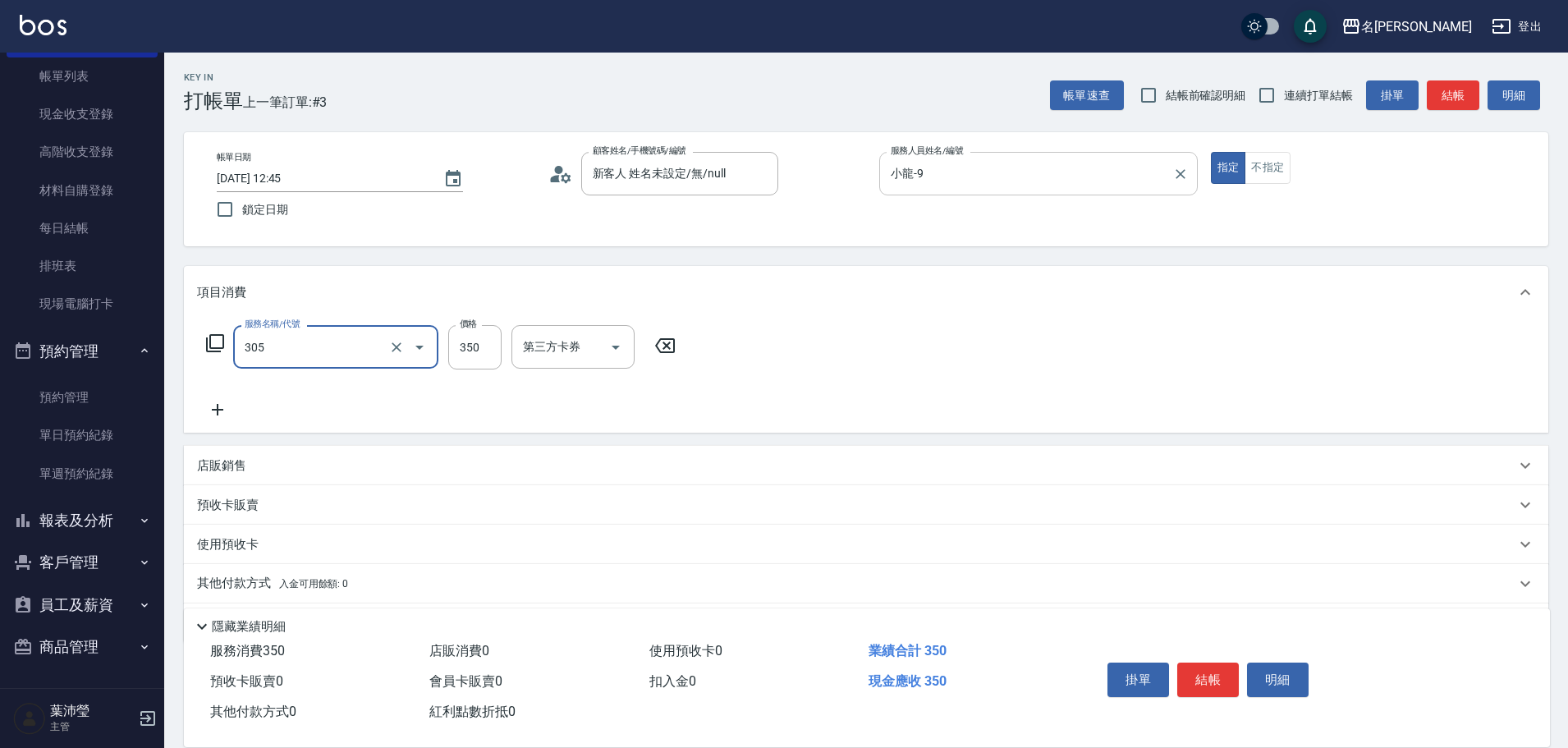
type input "不指定剪髮(305)"
type input "150"
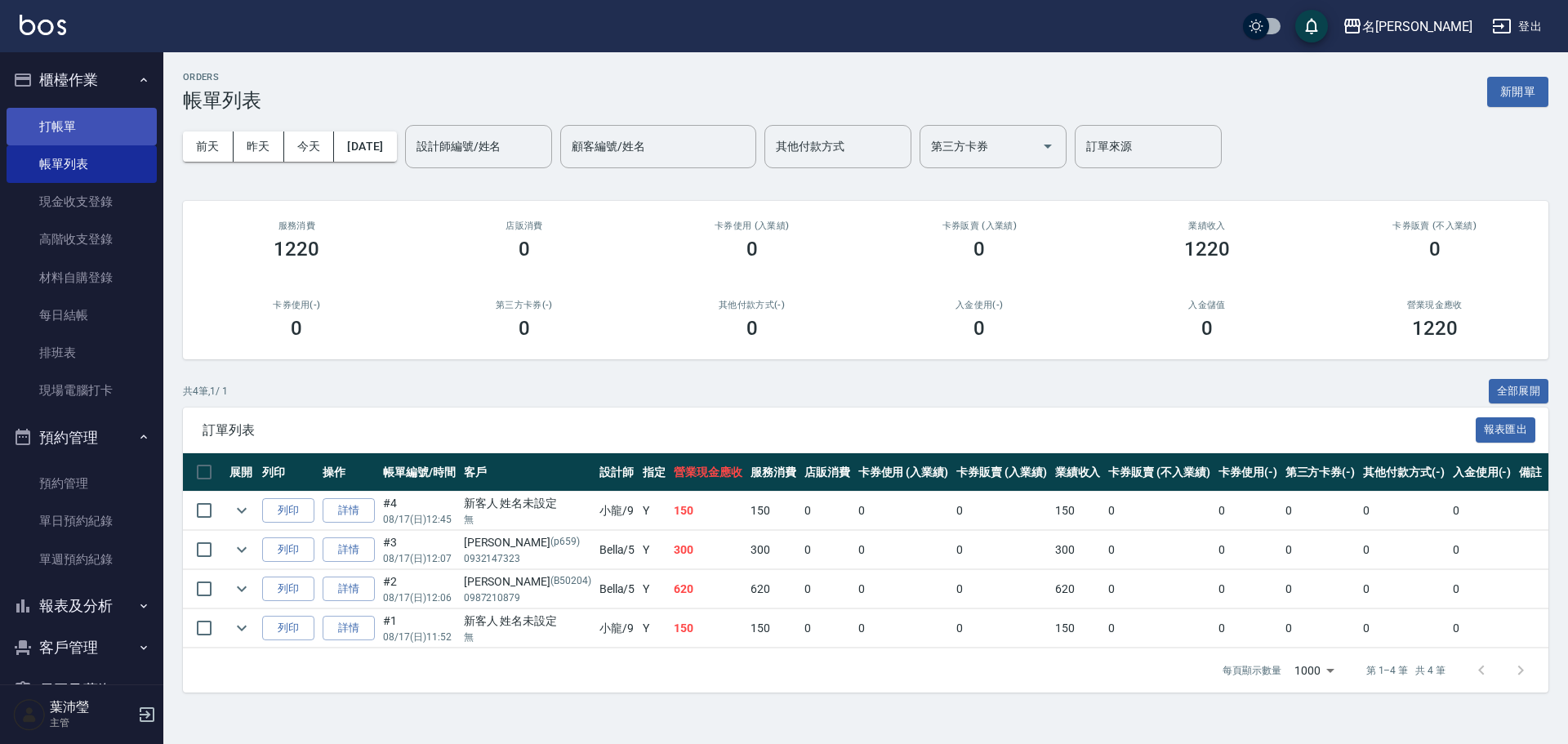
click at [88, 132] on link "打帳單" at bounding box center [82, 126] width 150 height 38
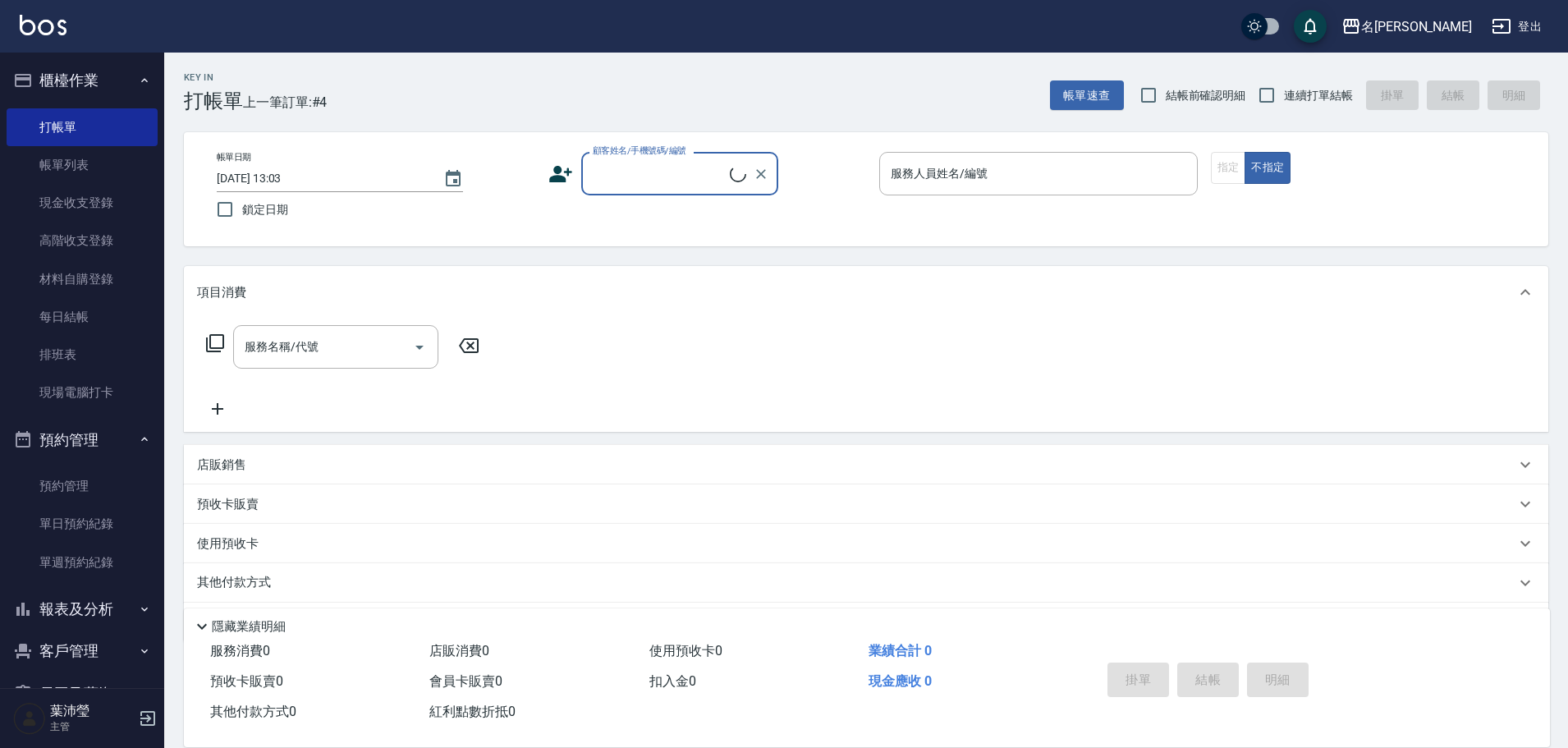
click at [652, 170] on input "顧客姓名/手機號碼/編號" at bounding box center [659, 173] width 141 height 28
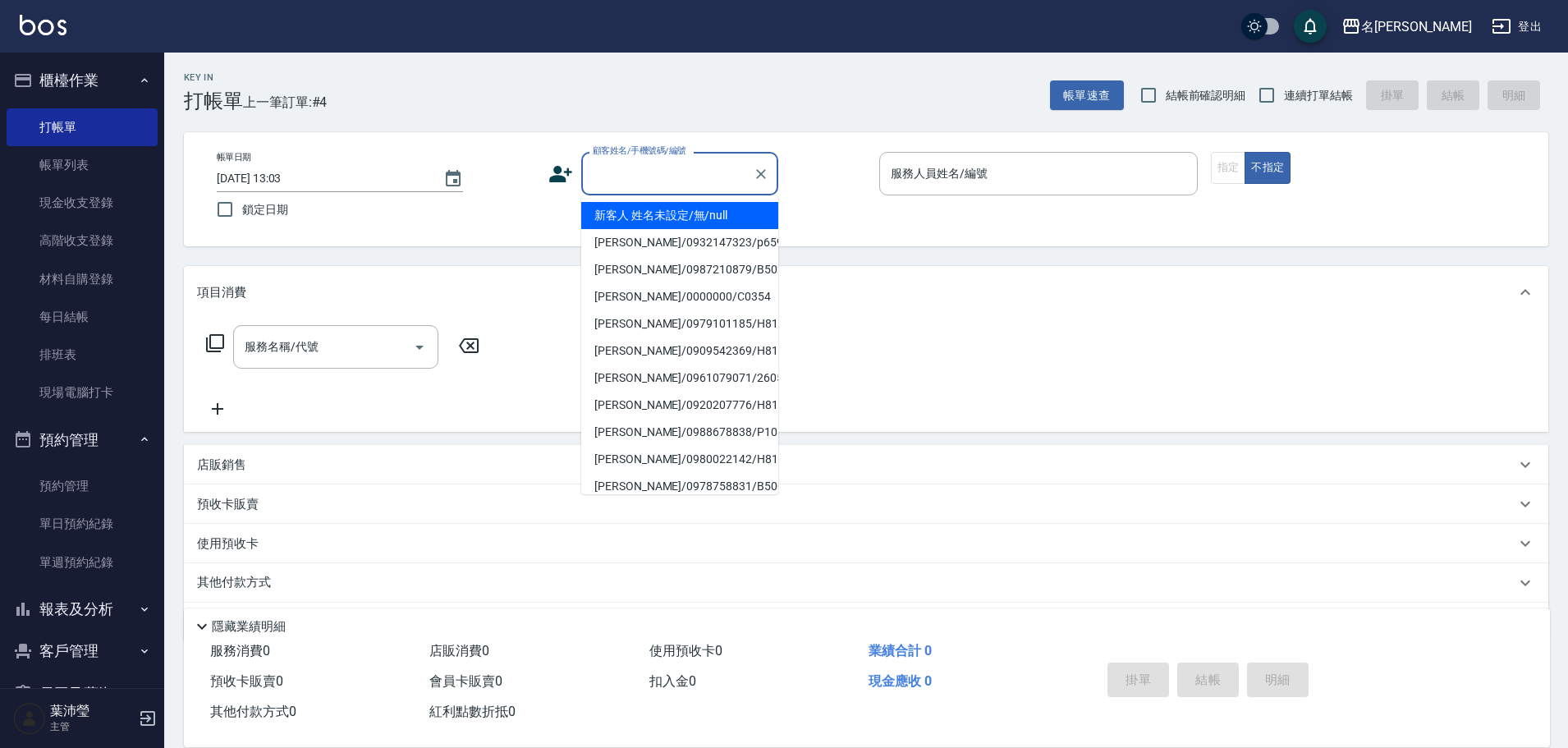
click at [689, 219] on li "新客人 姓名未設定/無/null" at bounding box center [680, 216] width 197 height 27
type input "新客人 姓名未設定/無/null"
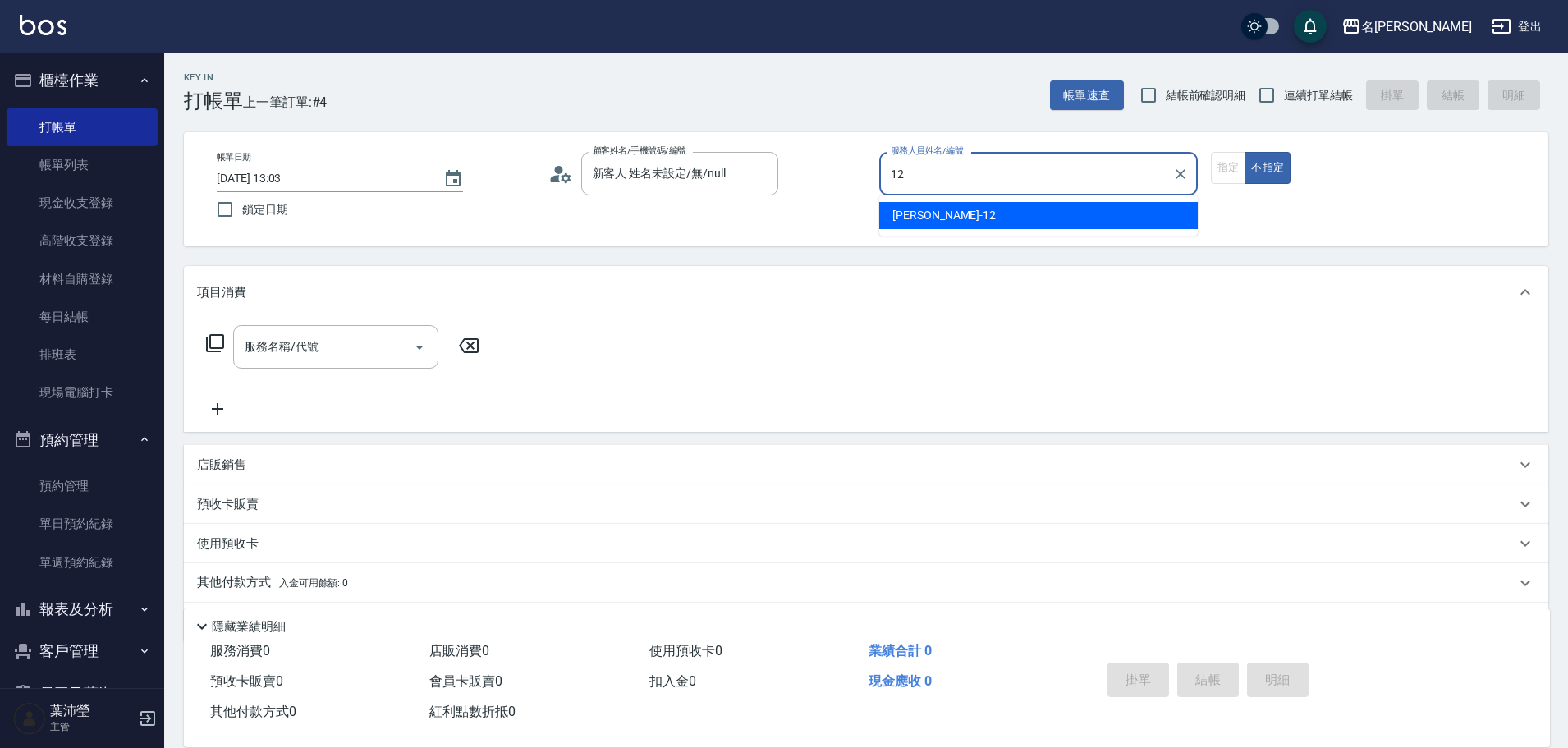
click at [968, 229] on ul "[PERSON_NAME] -12" at bounding box center [1037, 215] width 319 height 40
drag, startPoint x: 1081, startPoint y: 213, endPoint x: 1264, endPoint y: 212, distance: 183.0
click at [1081, 213] on div "[PERSON_NAME] -12" at bounding box center [1037, 216] width 319 height 27
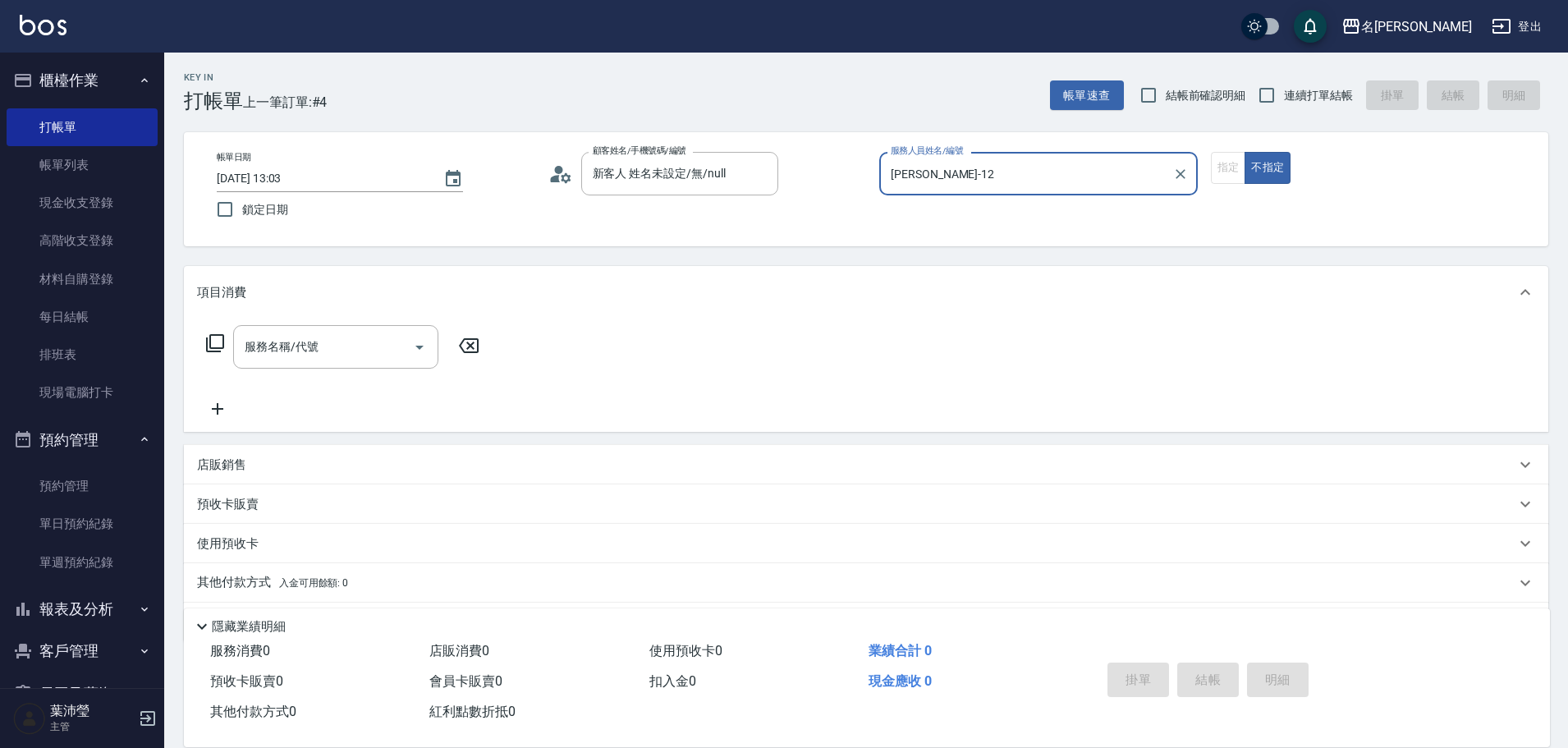
type input "[PERSON_NAME]-12"
click at [1237, 174] on div "指定 不指定" at bounding box center [1370, 168] width 319 height 32
click at [1231, 165] on div "指定 不指定" at bounding box center [1370, 168] width 319 height 32
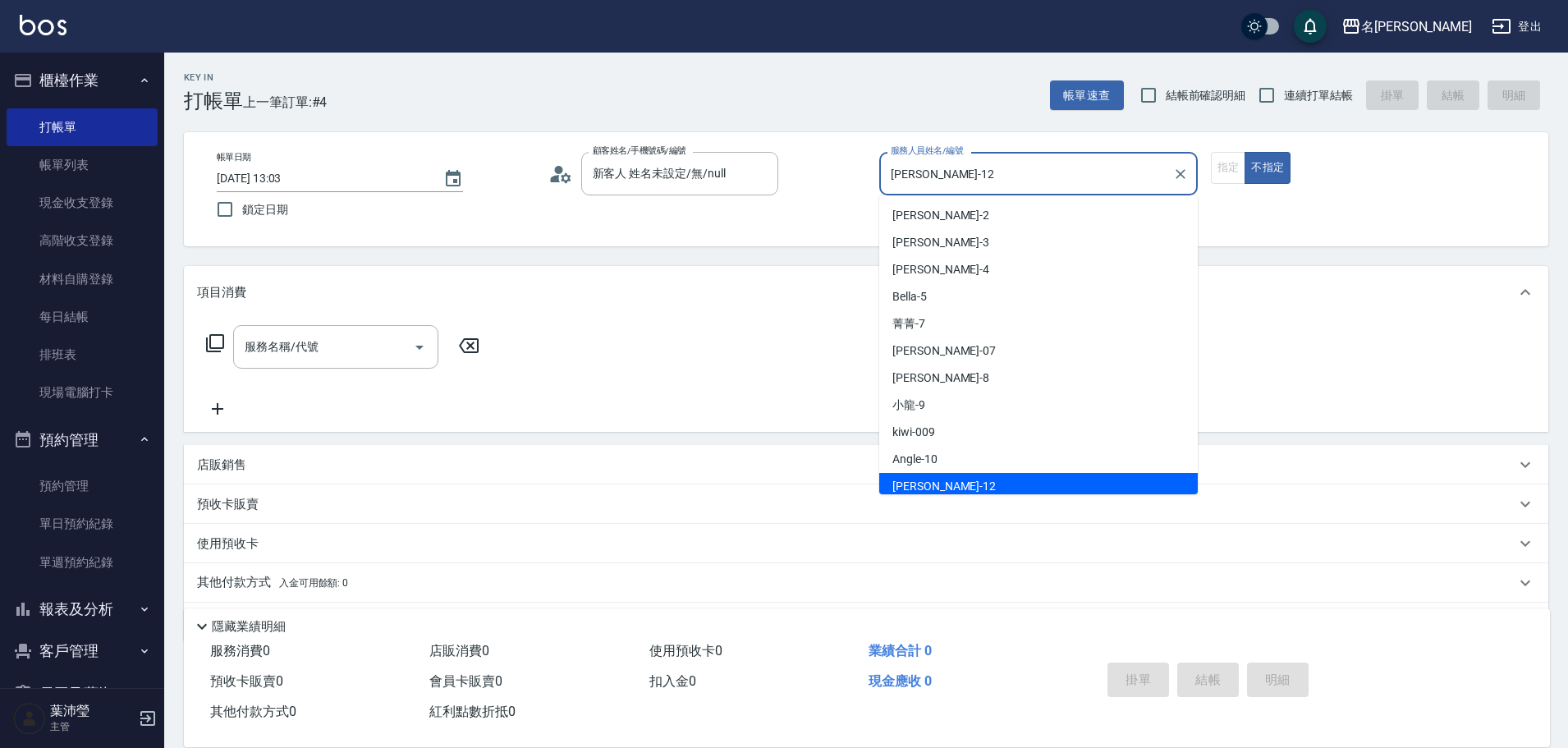
drag, startPoint x: 1119, startPoint y: 160, endPoint x: 1198, endPoint y: 194, distance: 86.0
click at [1121, 160] on input "[PERSON_NAME]-12" at bounding box center [1026, 173] width 279 height 28
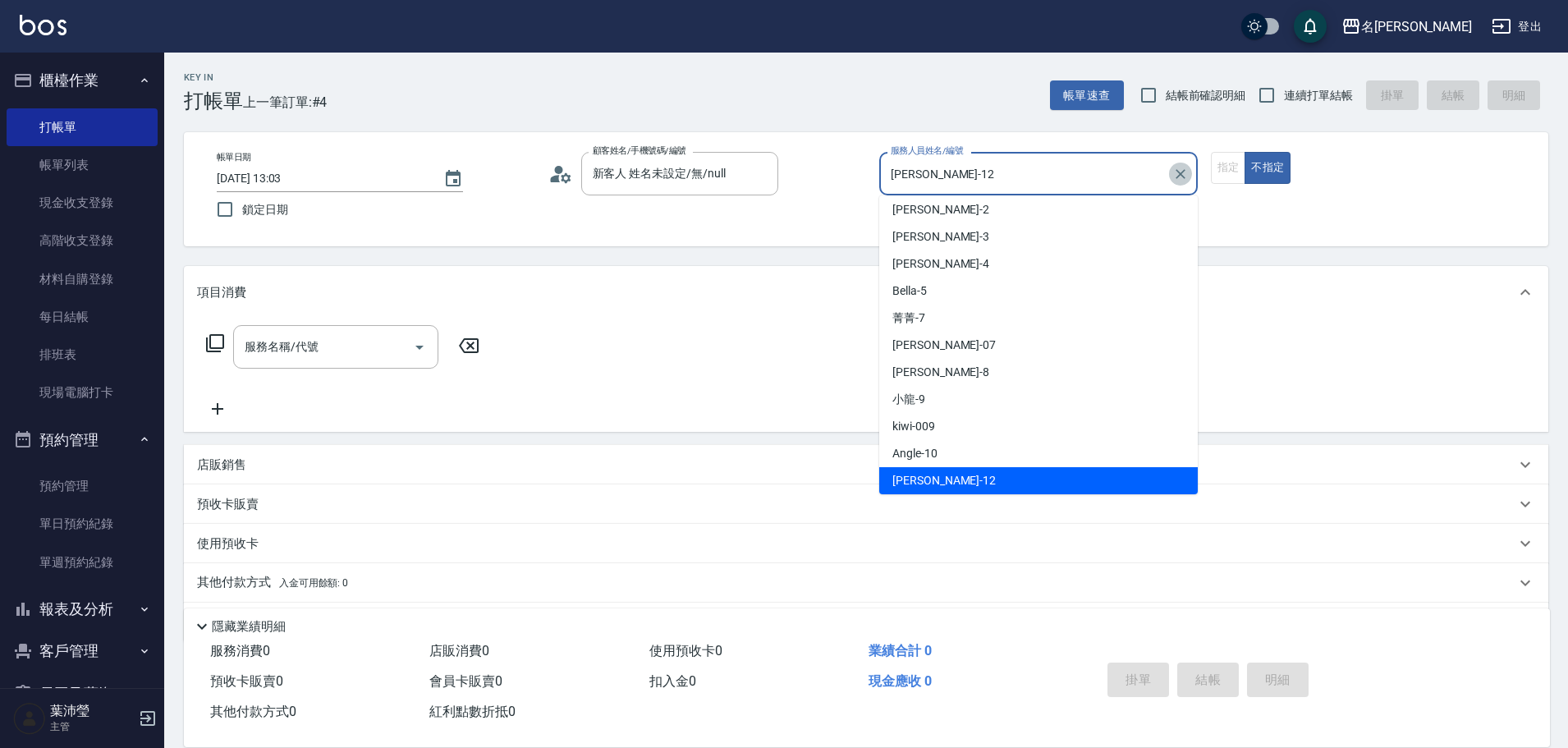
click at [1187, 175] on icon "Clear" at bounding box center [1180, 174] width 17 height 17
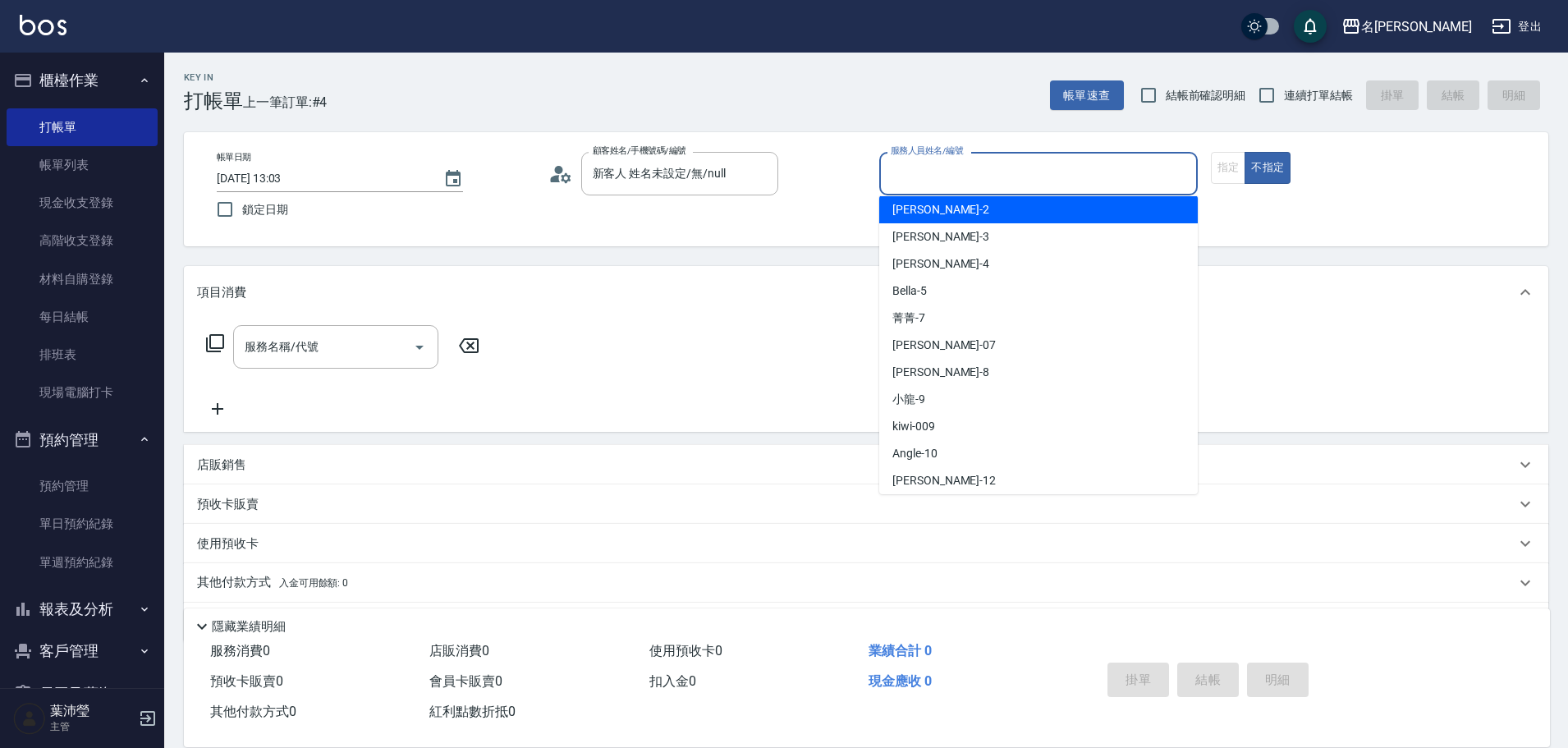
click at [1227, 167] on div "指定 不指定" at bounding box center [1370, 168] width 319 height 32
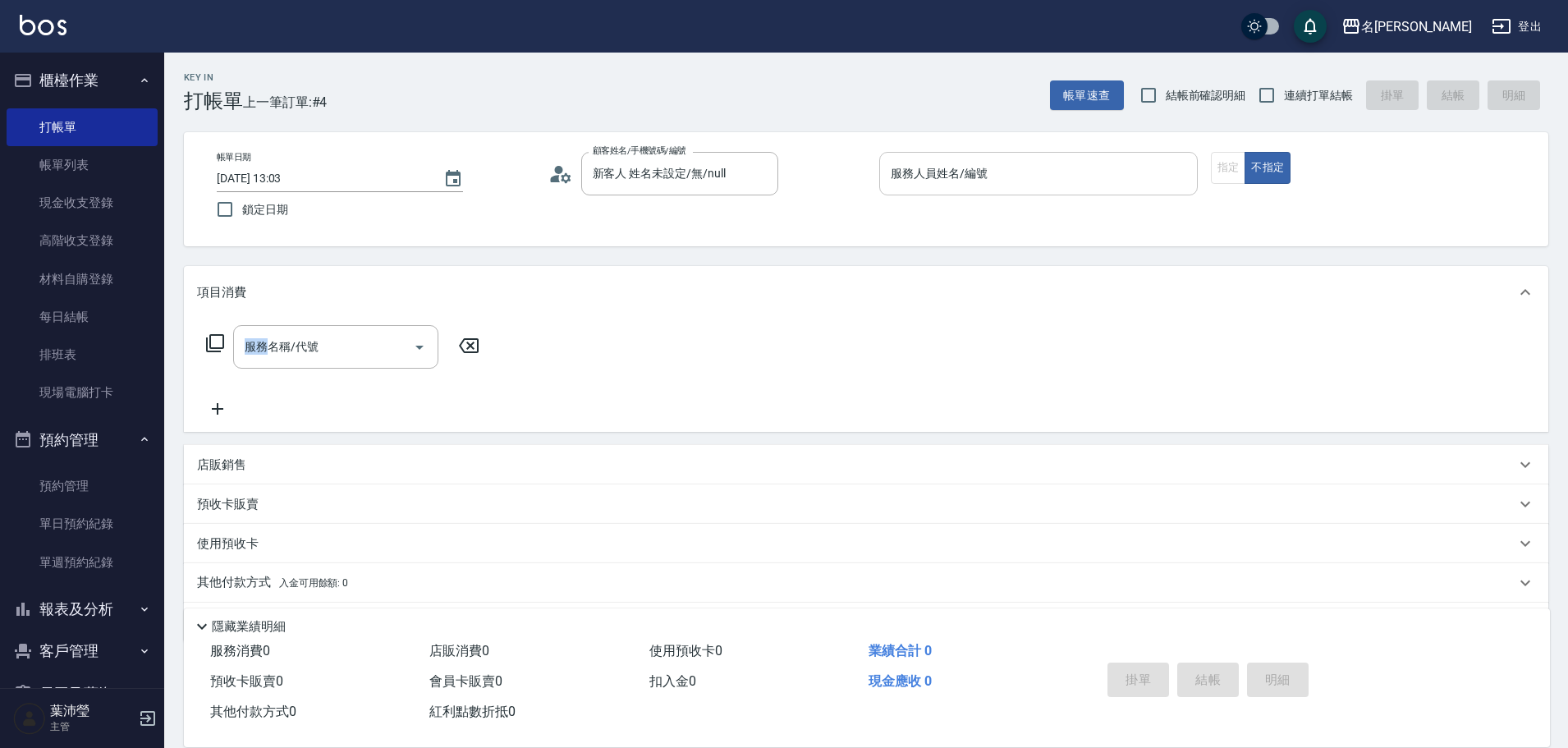
click at [1227, 167] on div "指定 不指定" at bounding box center [1370, 168] width 319 height 32
click at [1137, 163] on input "服務人員姓名/編號" at bounding box center [1038, 173] width 304 height 28
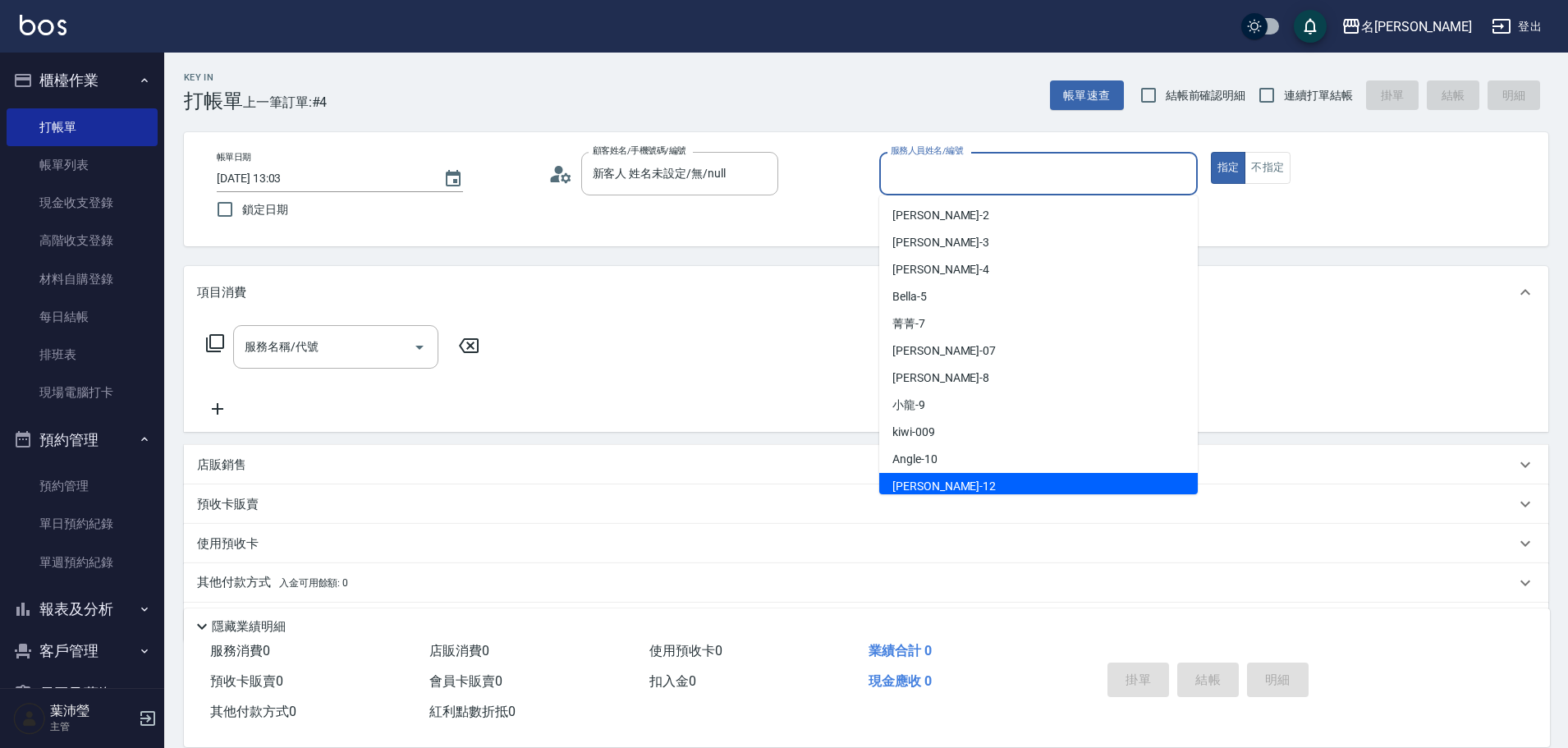
click at [952, 486] on div "[PERSON_NAME] -12" at bounding box center [1037, 486] width 319 height 27
type input "[PERSON_NAME]-12"
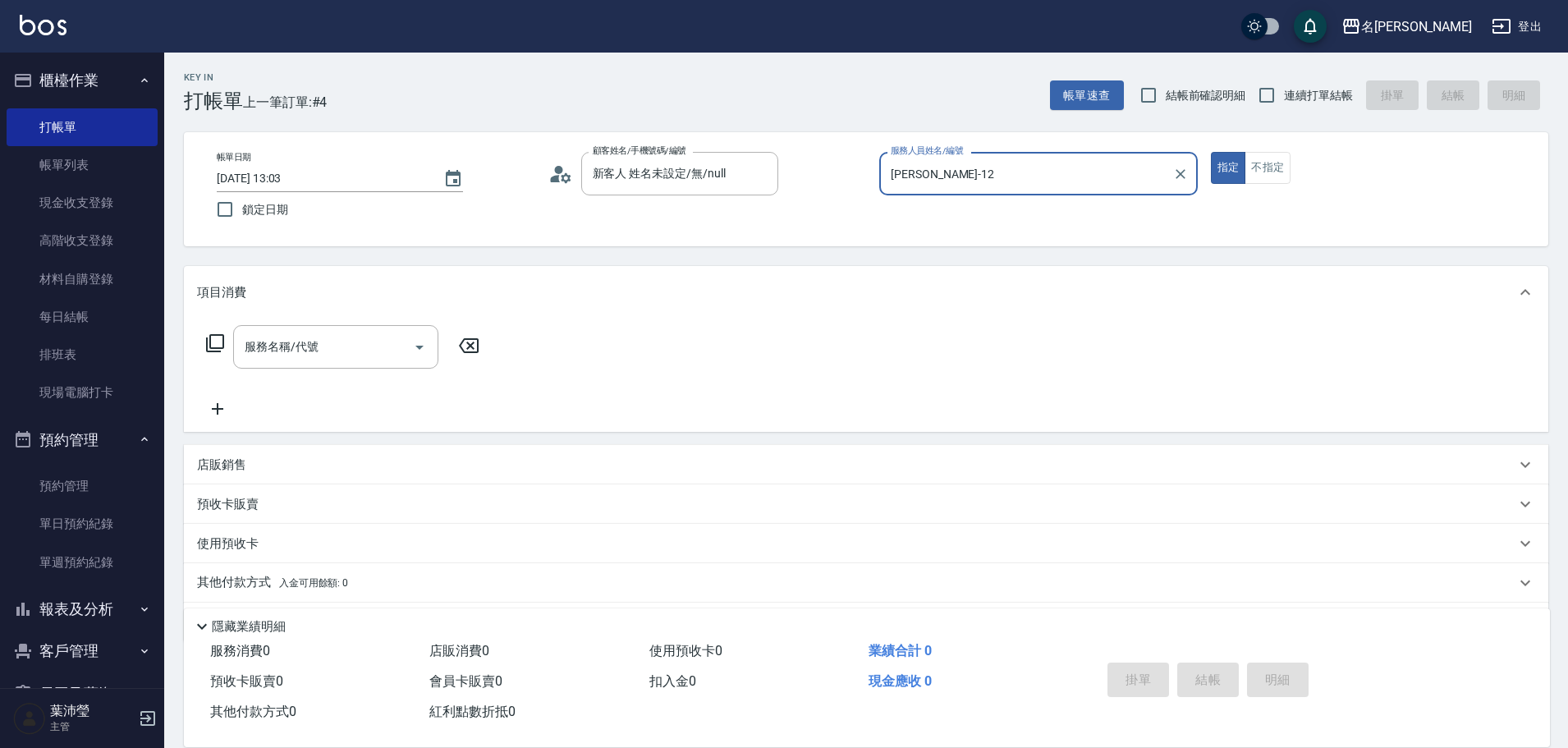
click at [218, 342] on icon at bounding box center [215, 343] width 20 height 20
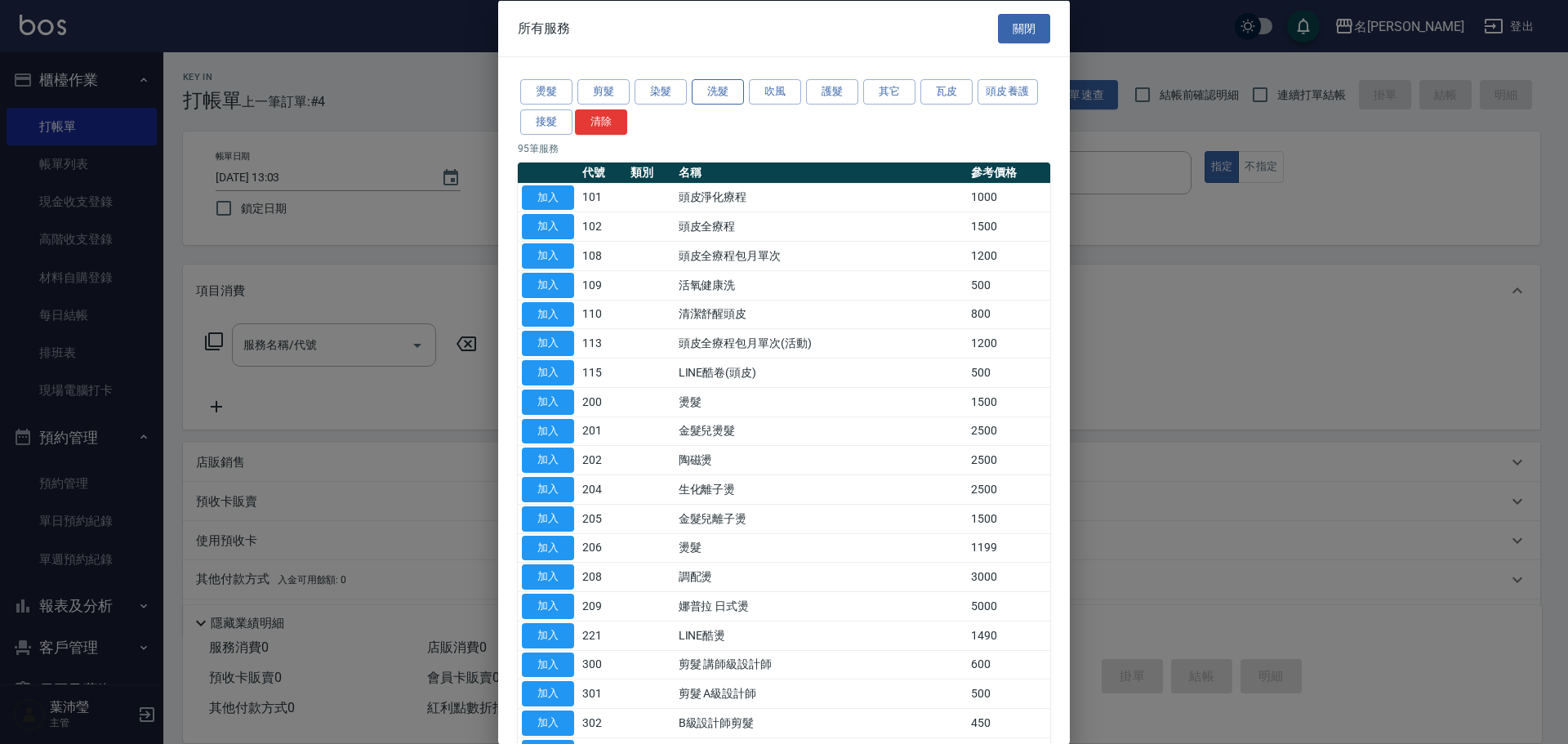
click at [724, 94] on button "洗髮" at bounding box center [718, 92] width 53 height 25
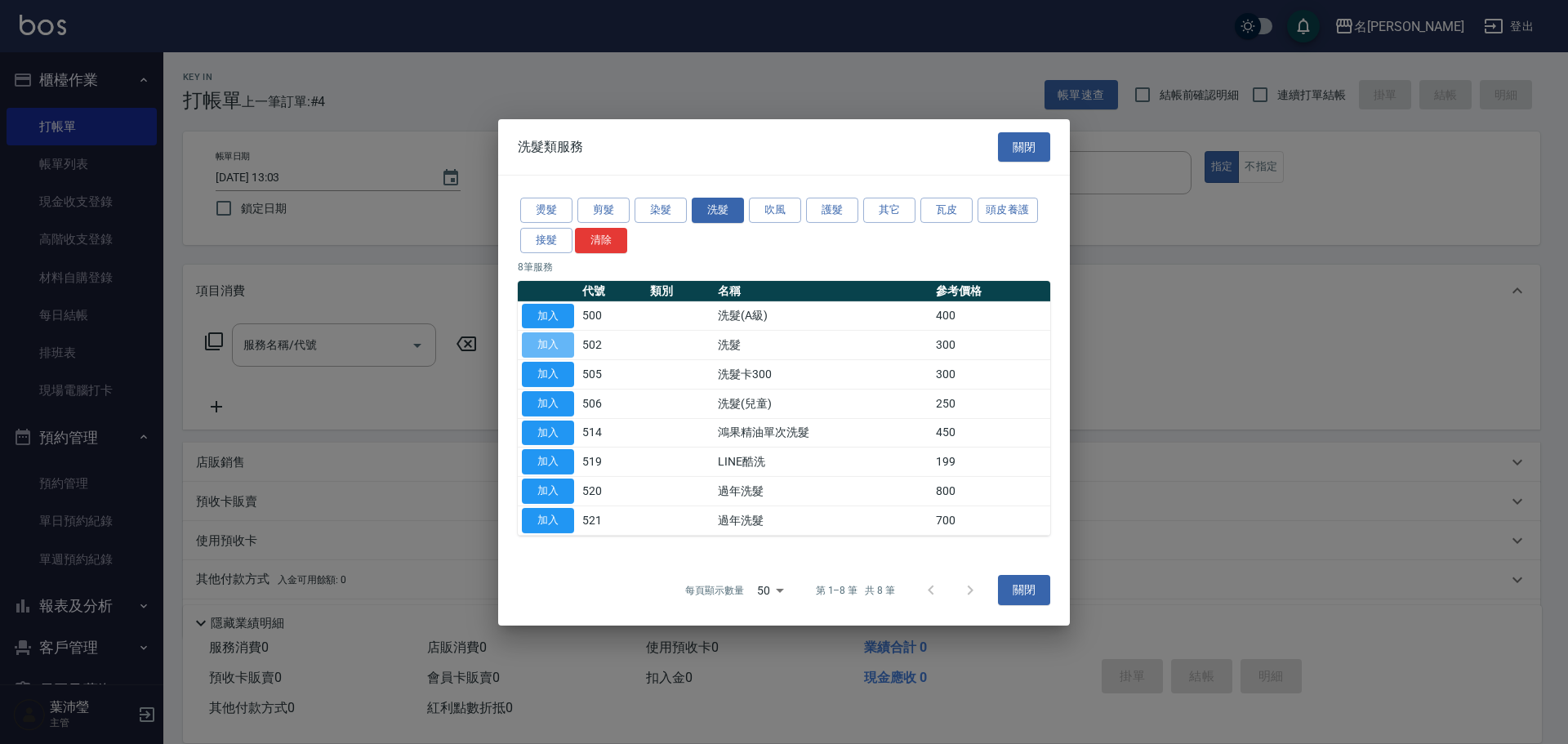
drag, startPoint x: 549, startPoint y: 338, endPoint x: 341, endPoint y: 300, distance: 211.4
click at [548, 338] on button "加入" at bounding box center [548, 345] width 53 height 25
type input "洗髮(502)"
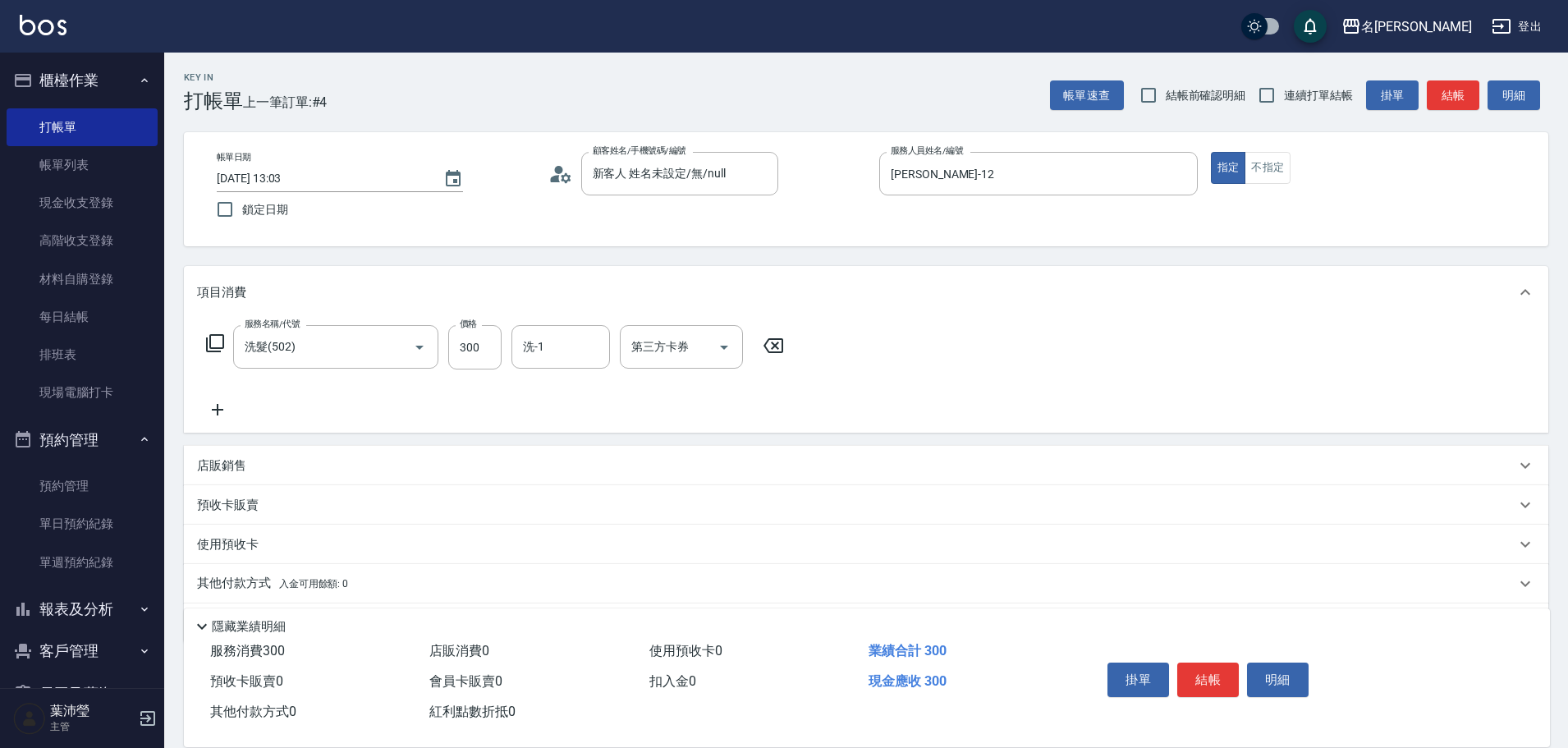
click at [209, 339] on icon at bounding box center [215, 343] width 20 height 20
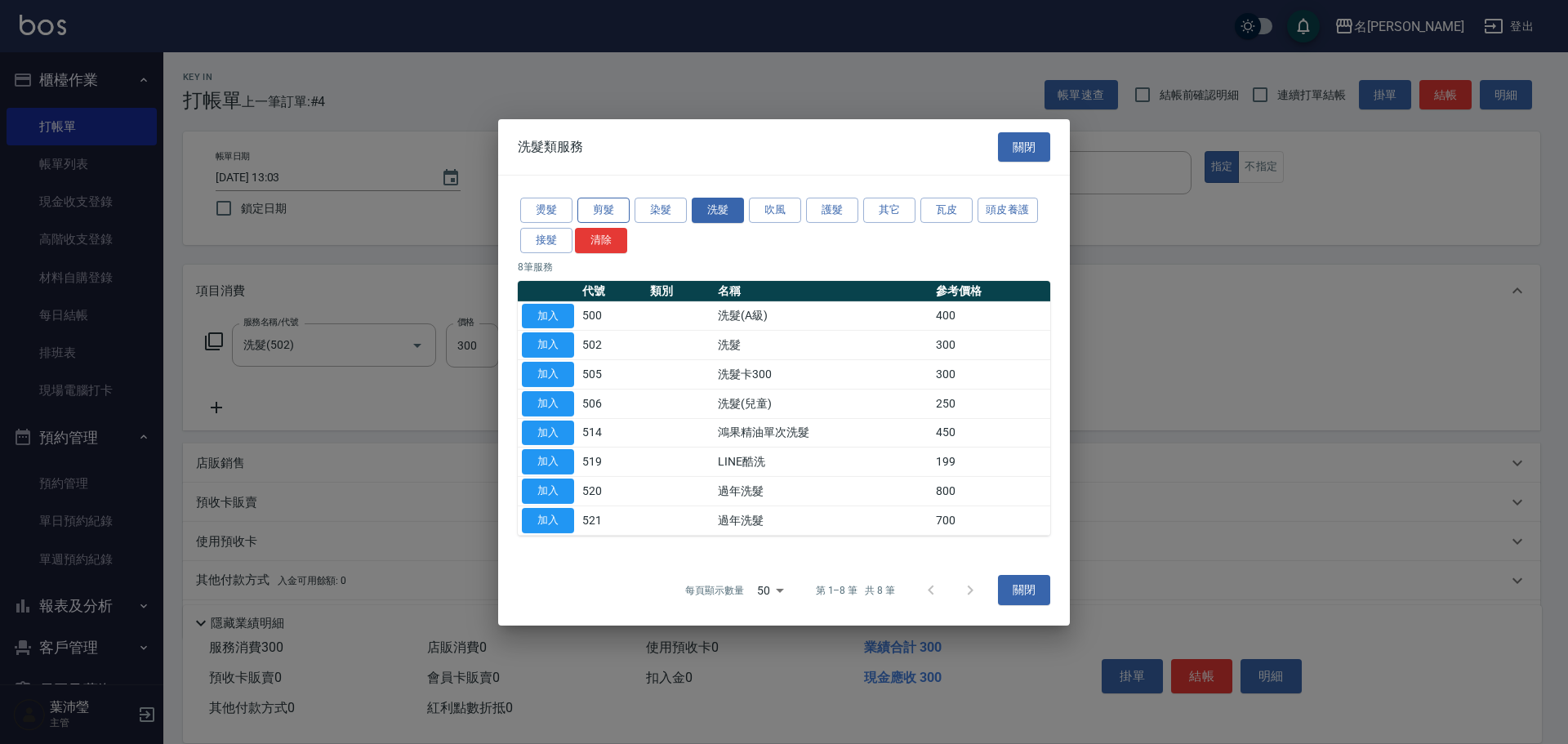
click at [591, 215] on button "剪髮" at bounding box center [604, 211] width 53 height 25
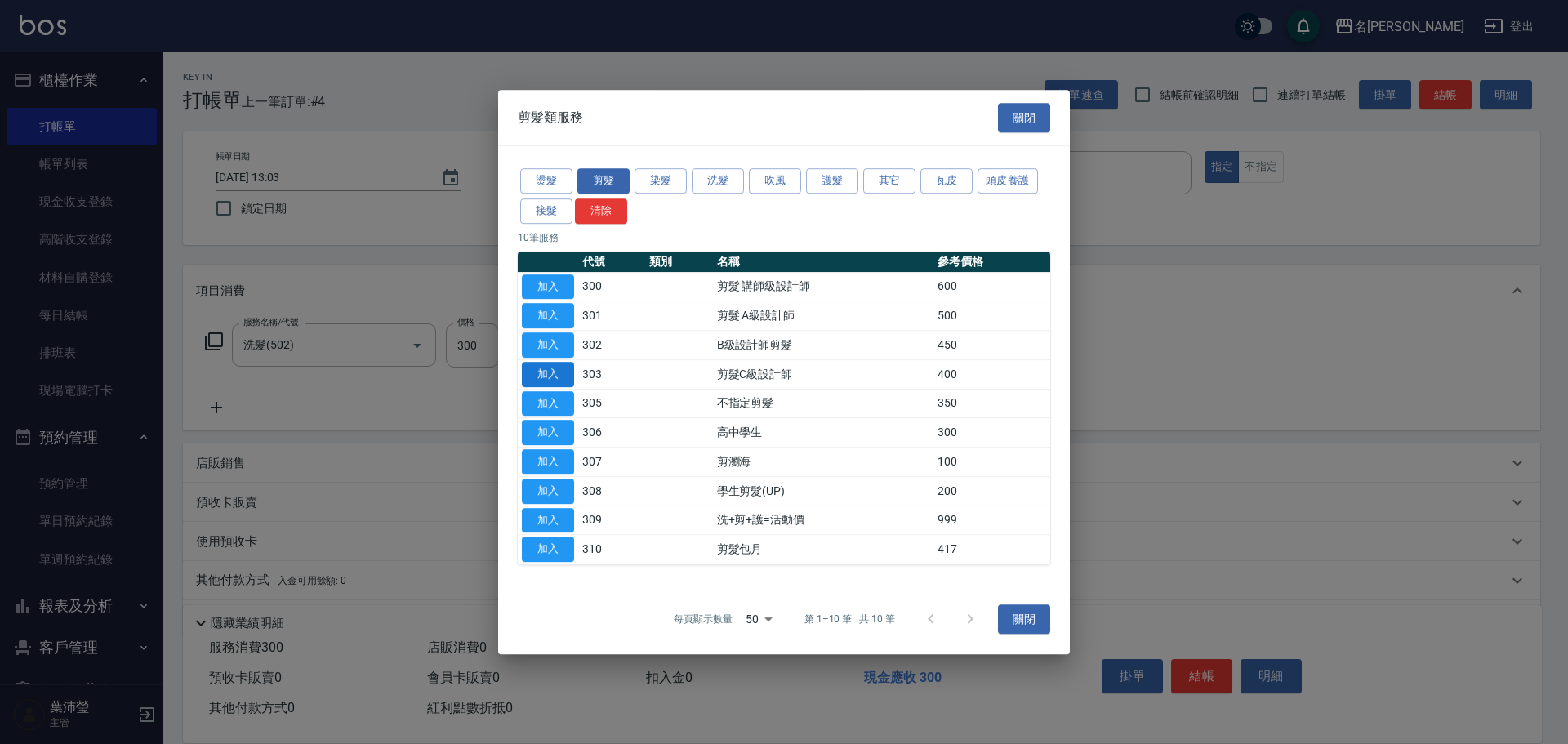
click at [542, 366] on button "加入" at bounding box center [548, 374] width 53 height 25
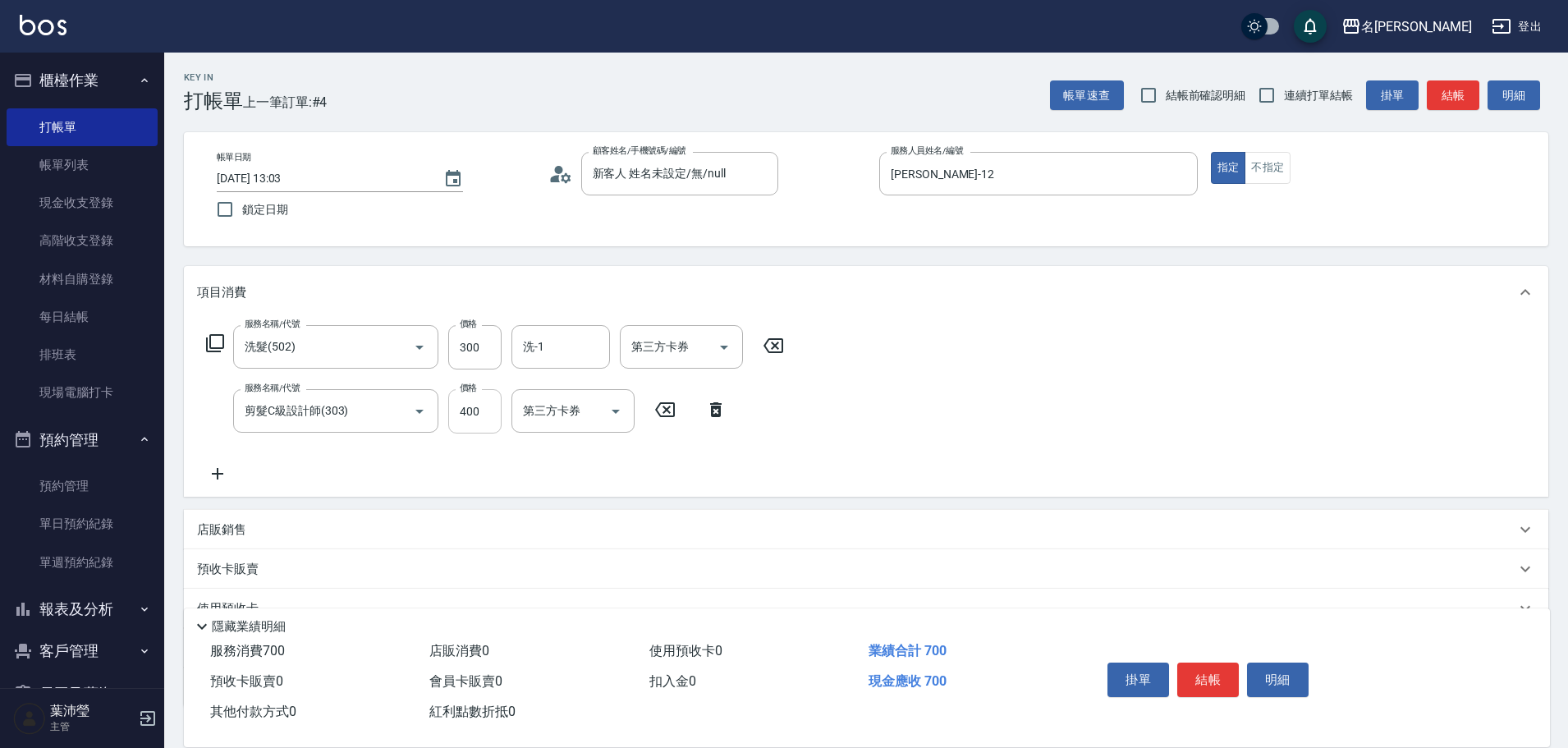
drag, startPoint x: 448, startPoint y: 411, endPoint x: 469, endPoint y: 416, distance: 21.6
click at [449, 411] on input "400" at bounding box center [475, 411] width 53 height 44
type input "200"
drag, startPoint x: 1213, startPoint y: 673, endPoint x: 1126, endPoint y: 570, distance: 134.8
click at [1213, 673] on button "結帳" at bounding box center [1207, 679] width 62 height 34
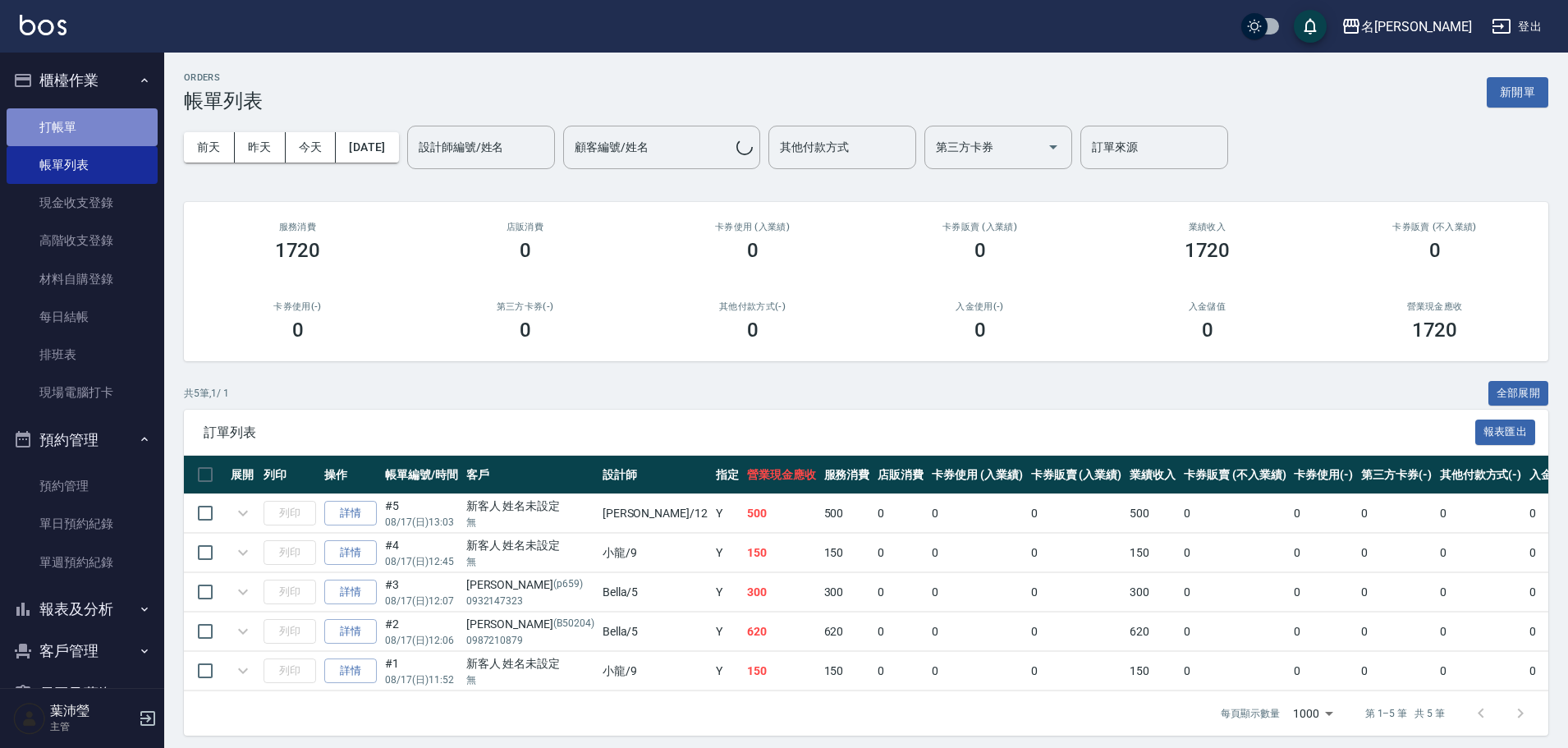
click at [81, 131] on link "打帳單" at bounding box center [82, 126] width 151 height 38
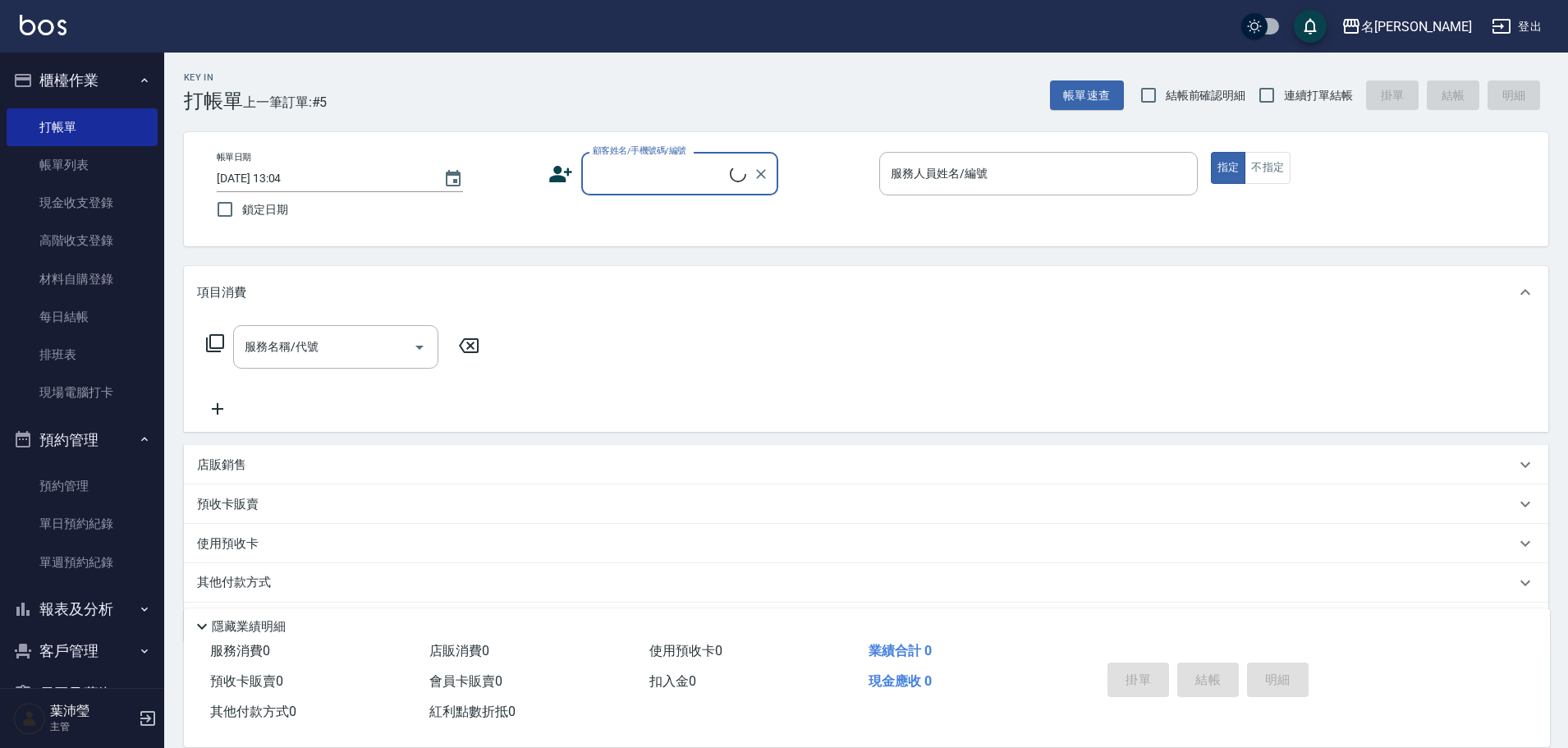
click at [612, 182] on input "顧客姓名/手機號碼/編號" at bounding box center [659, 173] width 141 height 28
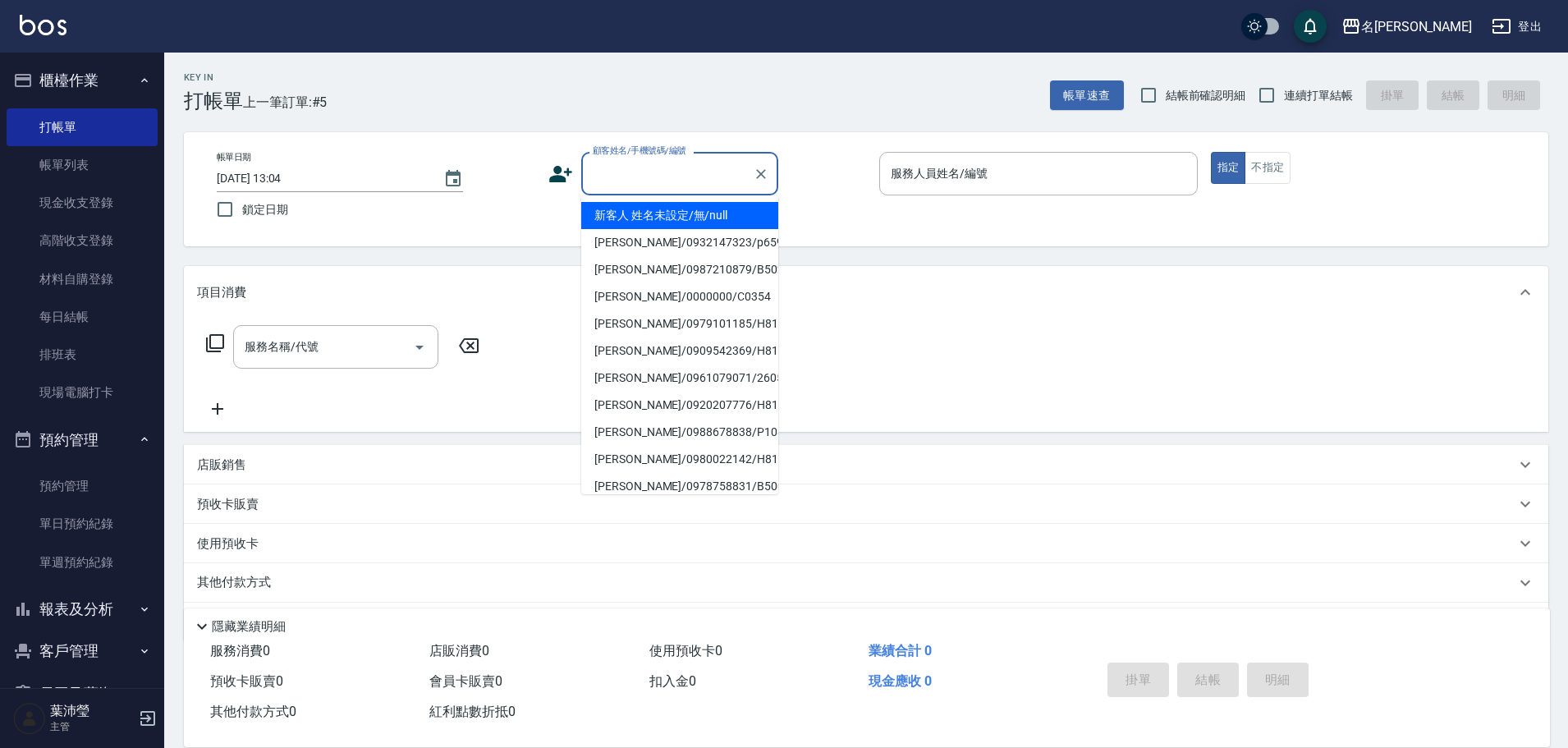
click at [667, 219] on li "新客人 姓名未設定/無/null" at bounding box center [680, 216] width 197 height 27
type input "新客人 姓名未設定/無/null"
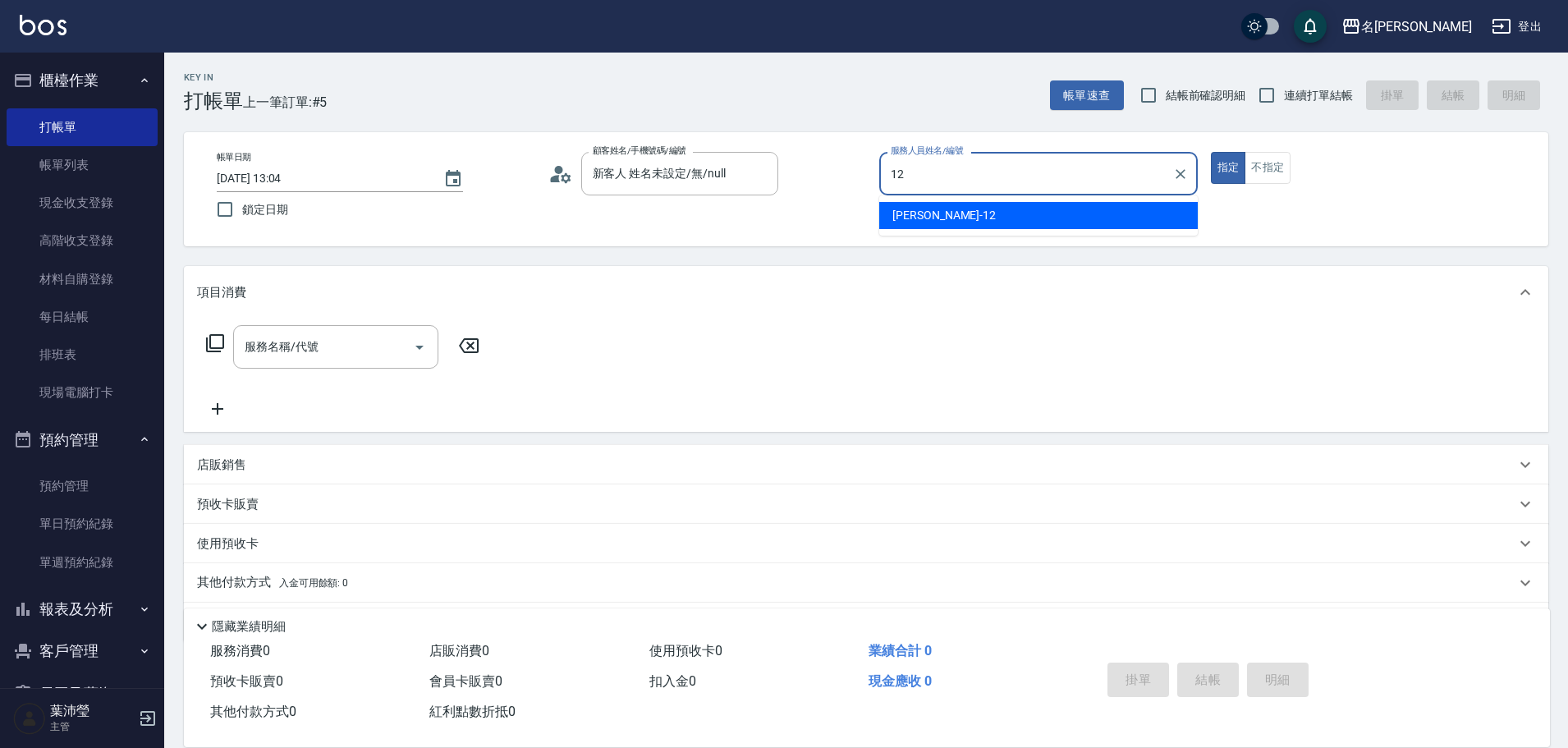
drag, startPoint x: 956, startPoint y: 218, endPoint x: 1025, endPoint y: 219, distance: 69.0
click at [959, 218] on div "[PERSON_NAME] -12" at bounding box center [1037, 216] width 319 height 27
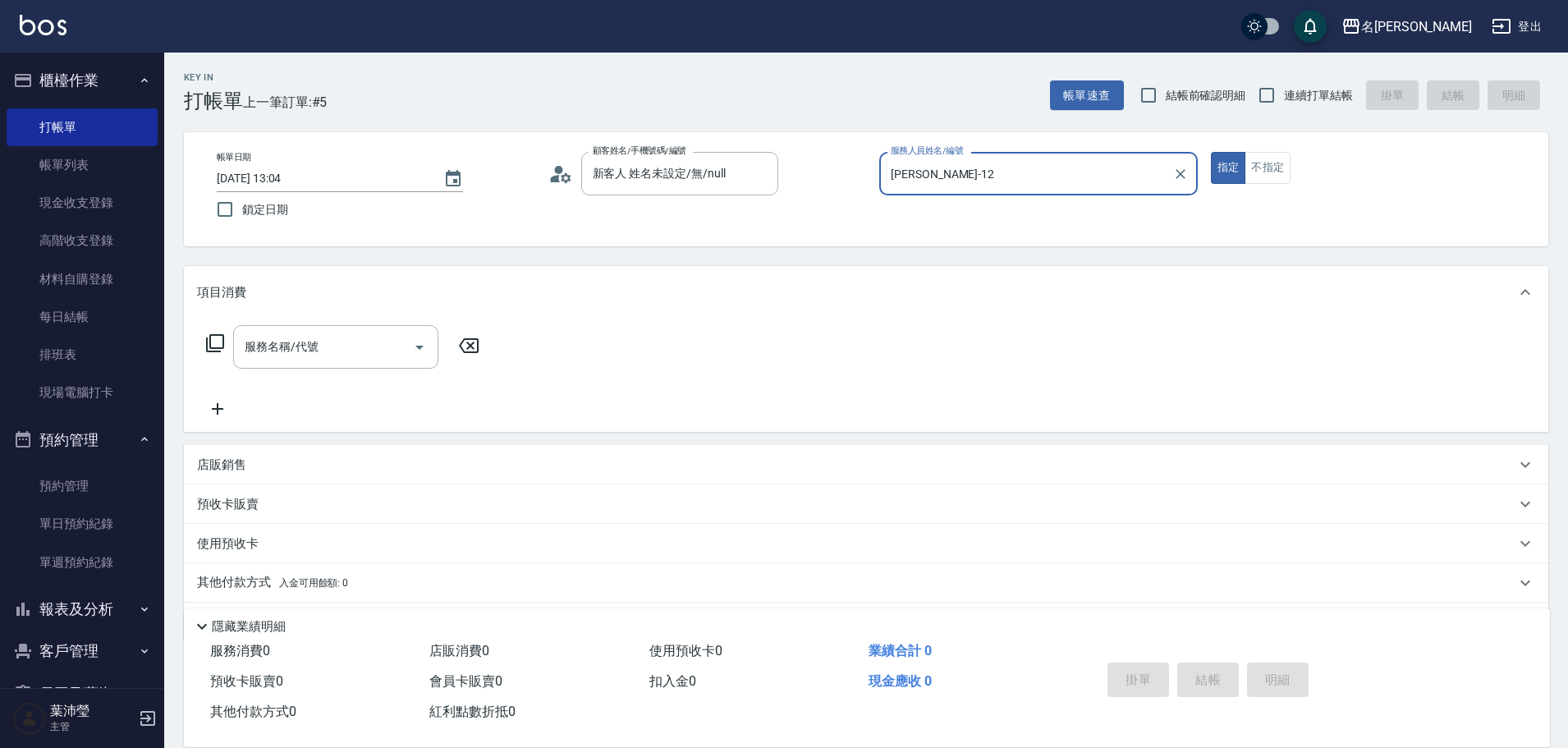
type input "[PERSON_NAME]-12"
click at [212, 348] on icon at bounding box center [215, 343] width 18 height 18
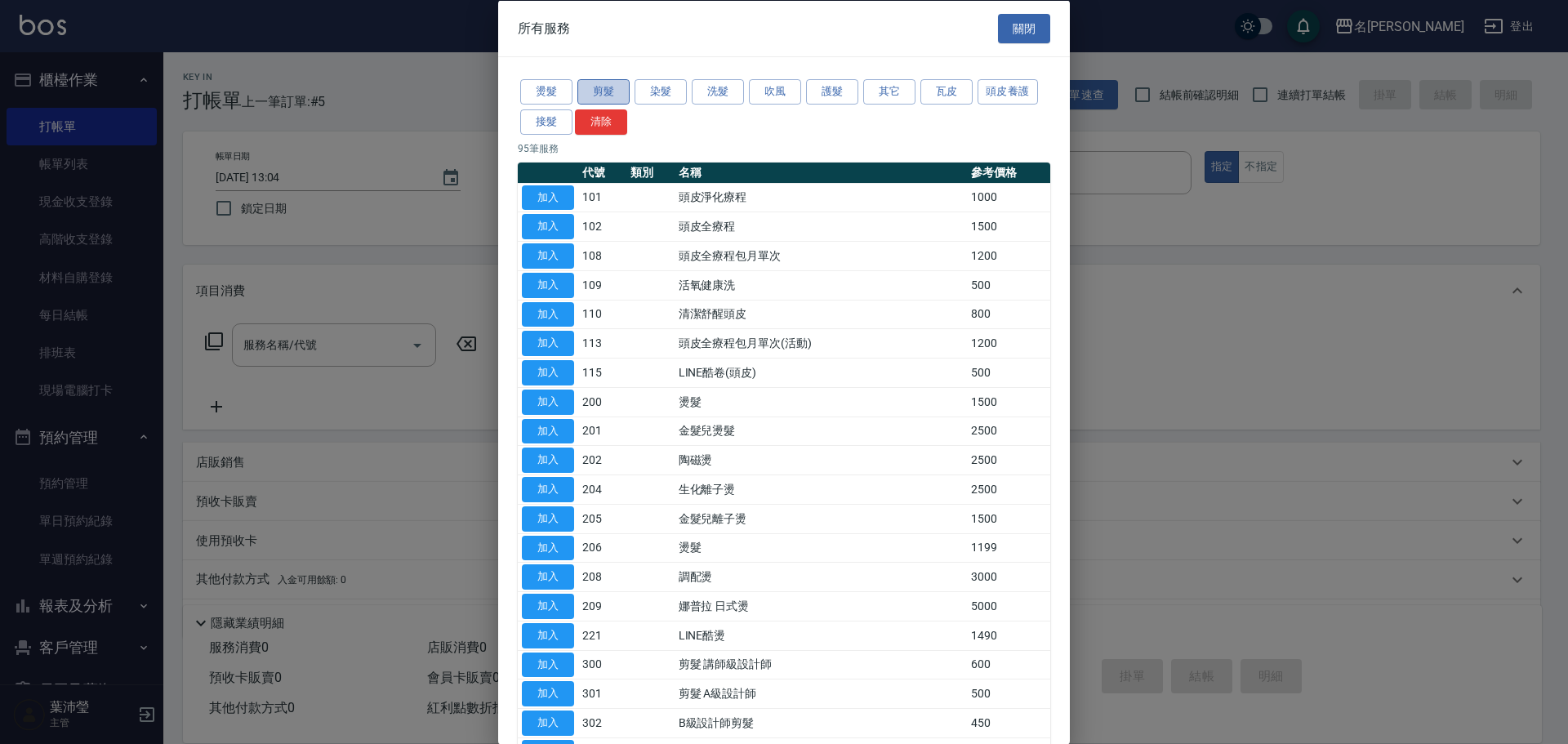
click at [595, 92] on button "剪髮" at bounding box center [604, 92] width 53 height 25
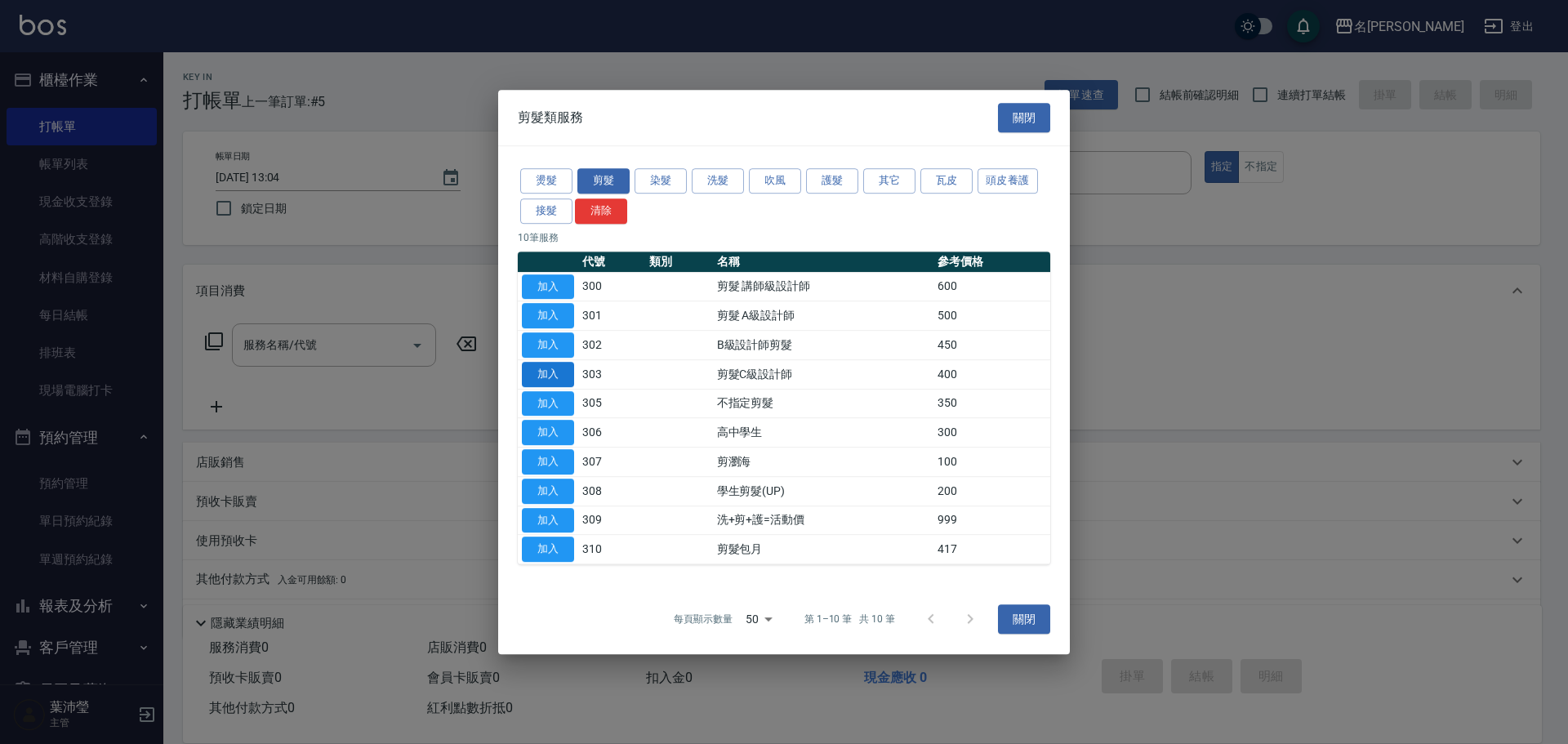
click at [550, 367] on button "加入" at bounding box center [548, 374] width 53 height 25
type input "剪髮C級設計師(303)"
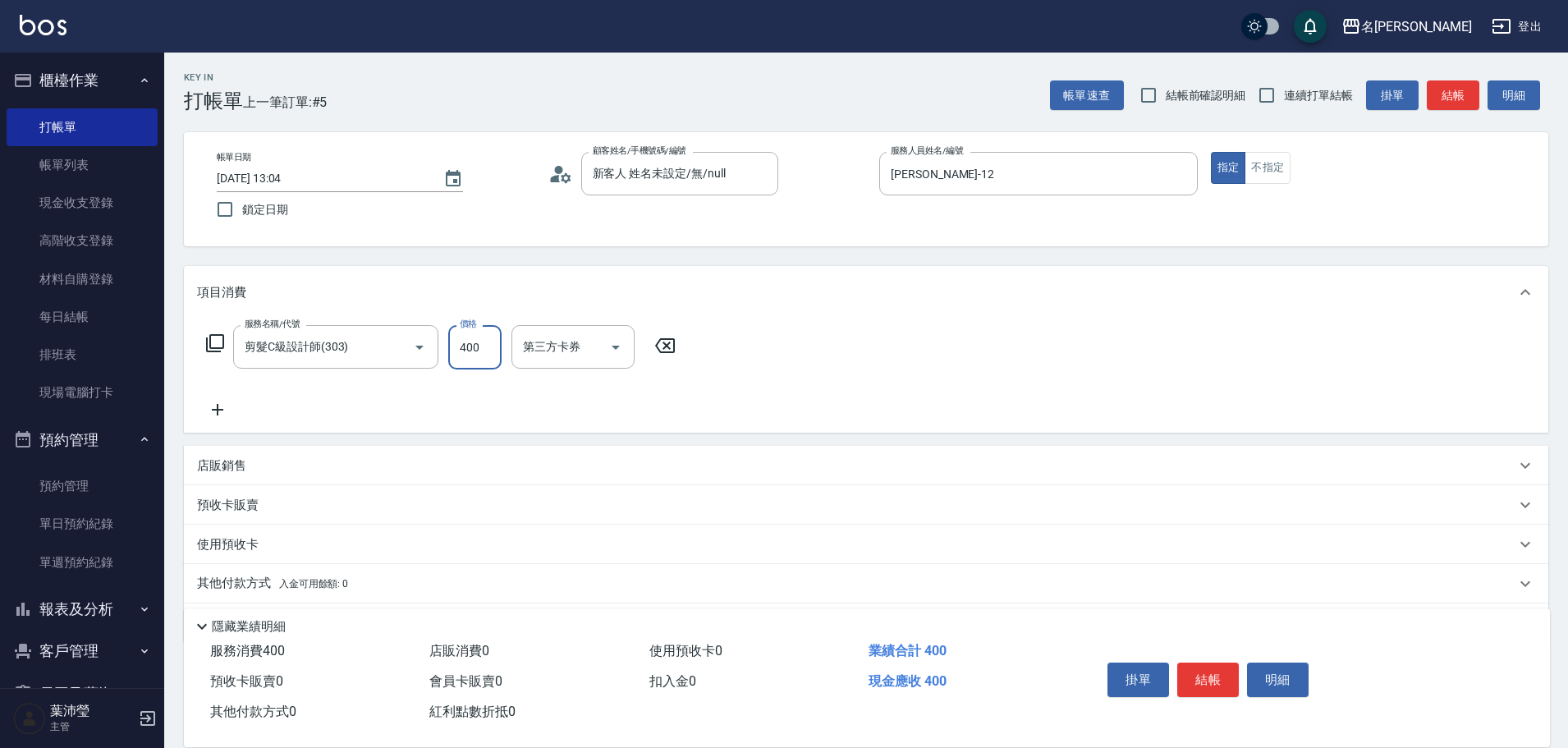
click at [480, 343] on input "400" at bounding box center [475, 346] width 53 height 44
type input "200"
click at [1234, 674] on button "結帳" at bounding box center [1207, 679] width 62 height 34
